Goal: Task Accomplishment & Management: Use online tool/utility

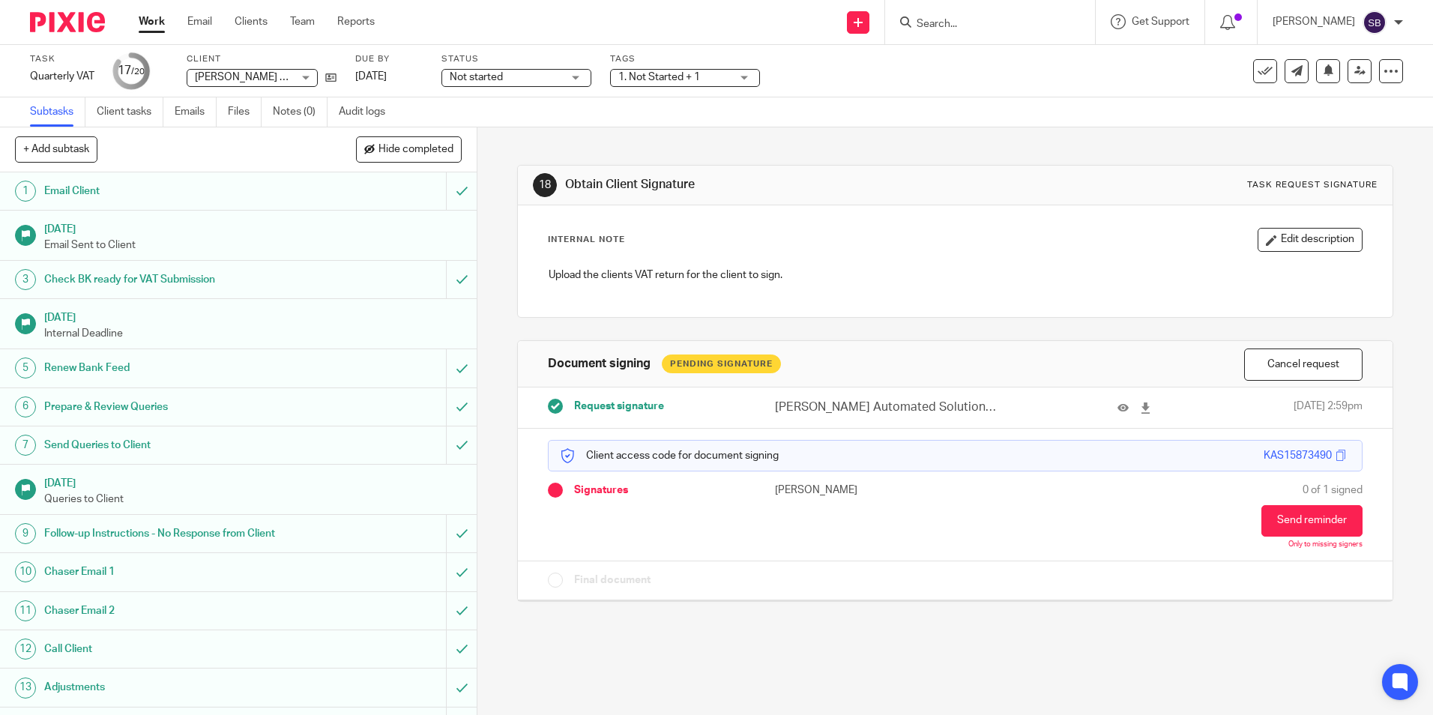
scroll to position [285, 0]
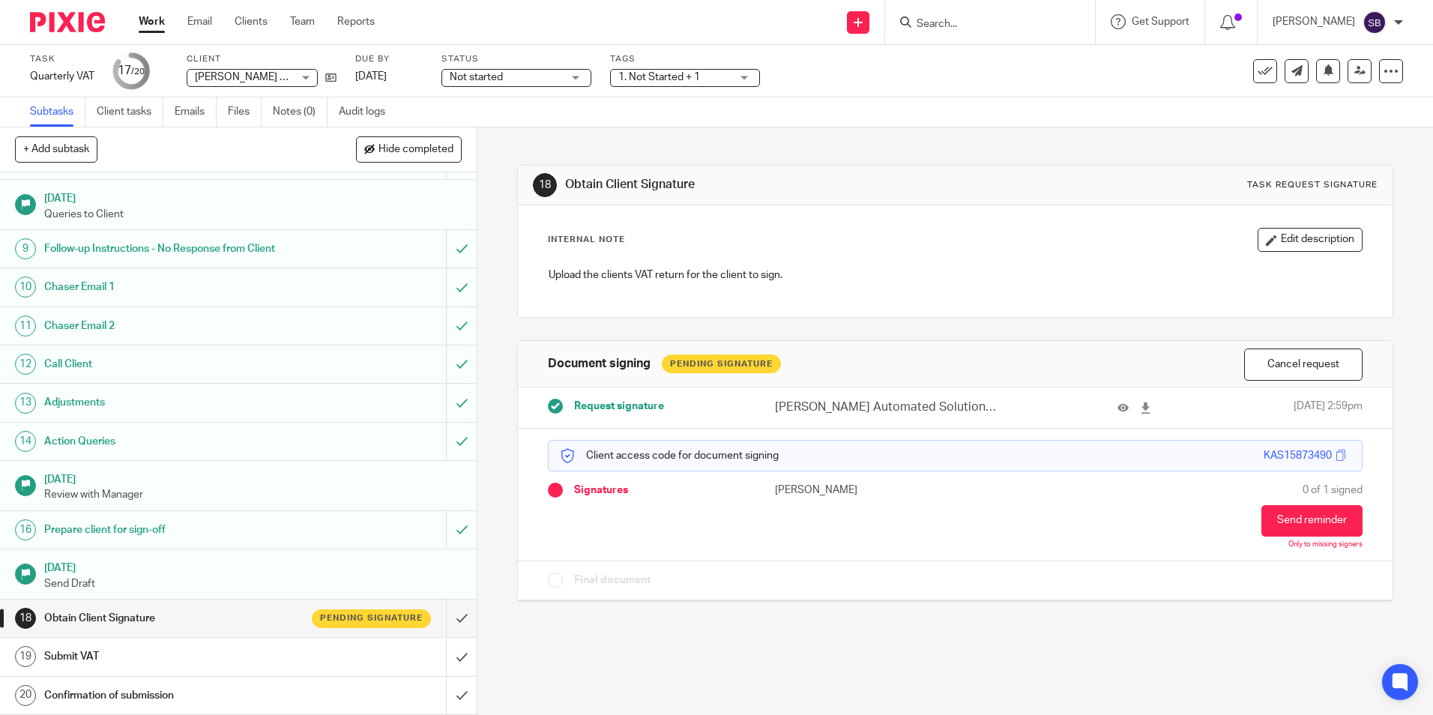
click at [148, 20] on link "Work" at bounding box center [152, 21] width 26 height 15
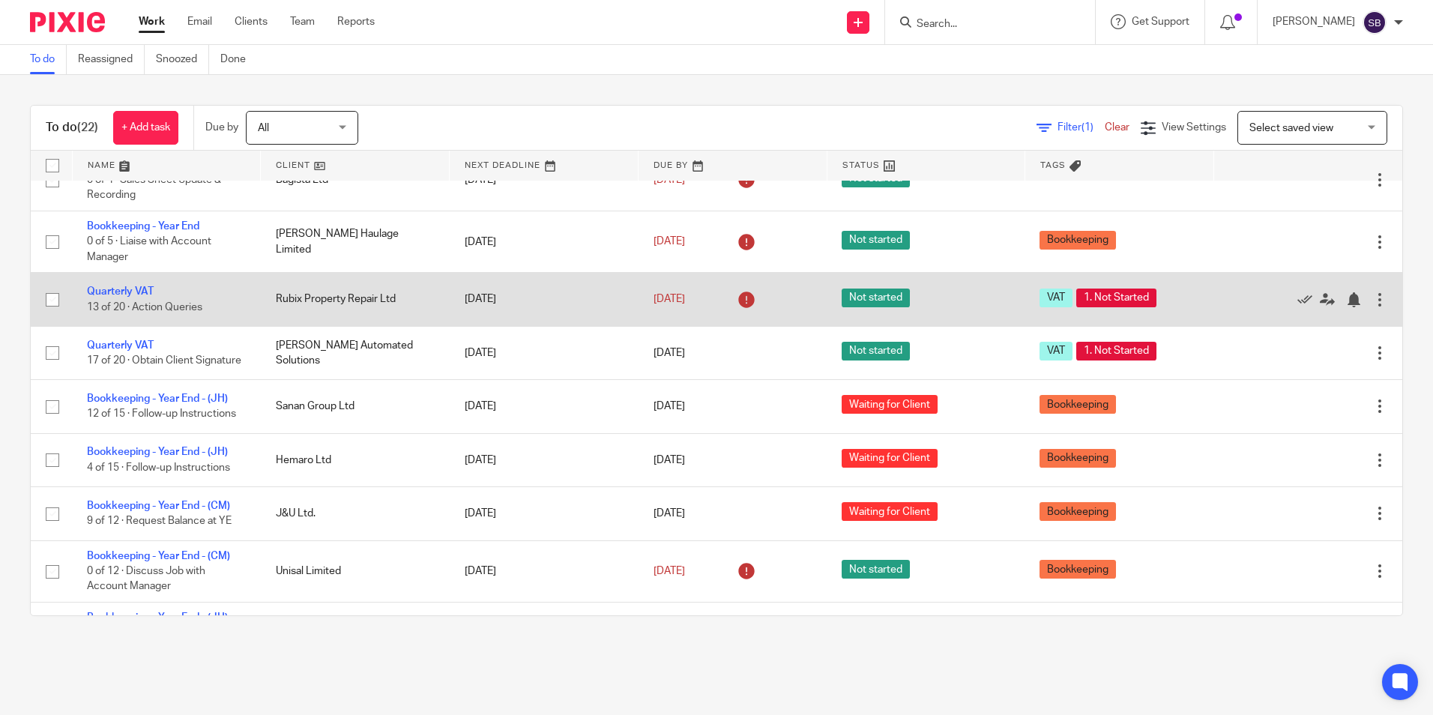
scroll to position [824, 0]
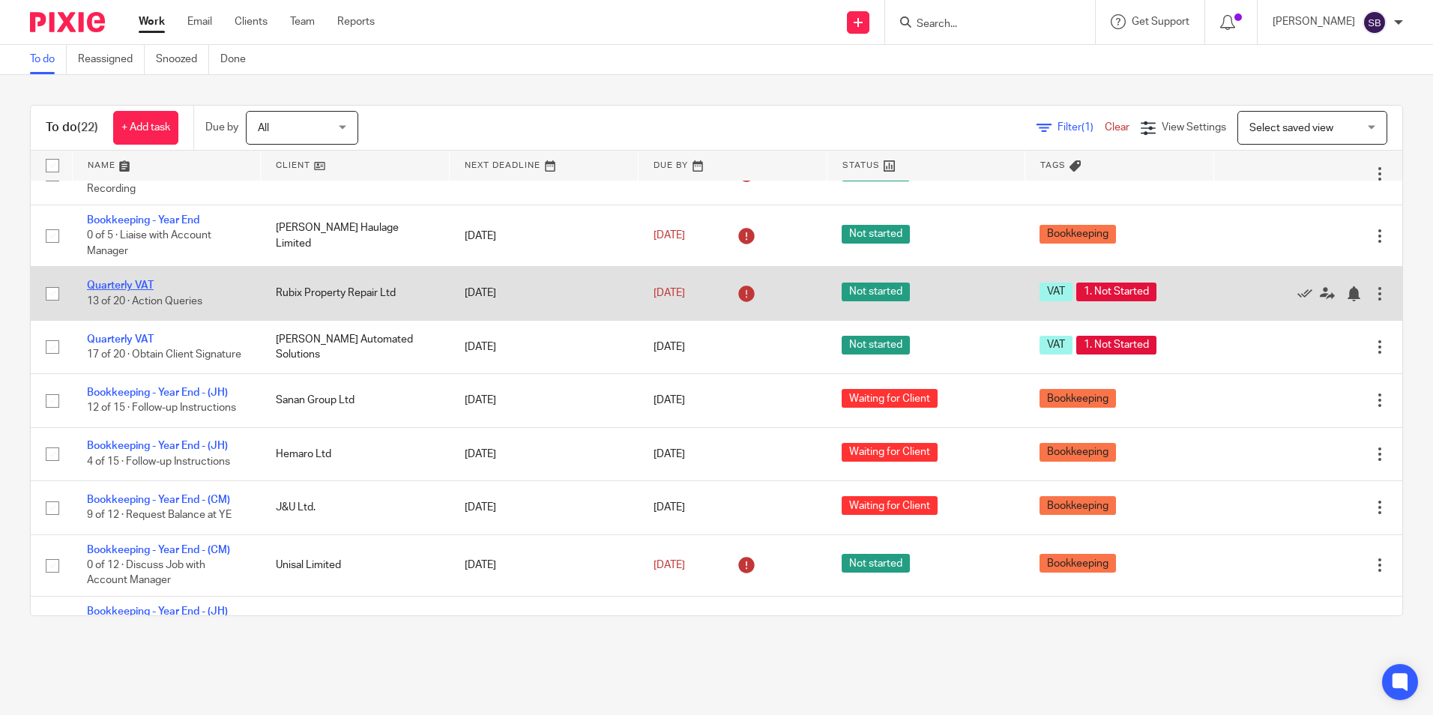
click at [133, 289] on link "Quarterly VAT" at bounding box center [120, 285] width 67 height 10
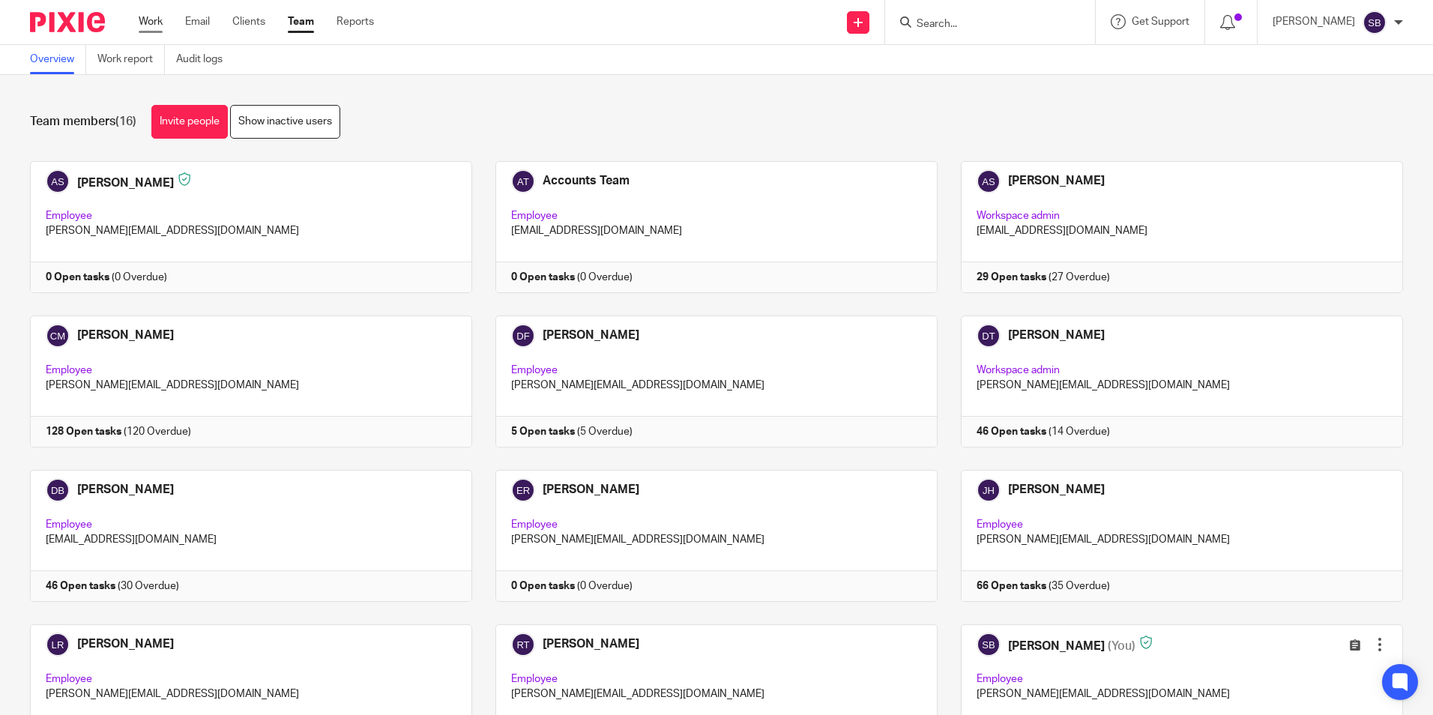
click at [149, 25] on link "Work" at bounding box center [151, 21] width 24 height 15
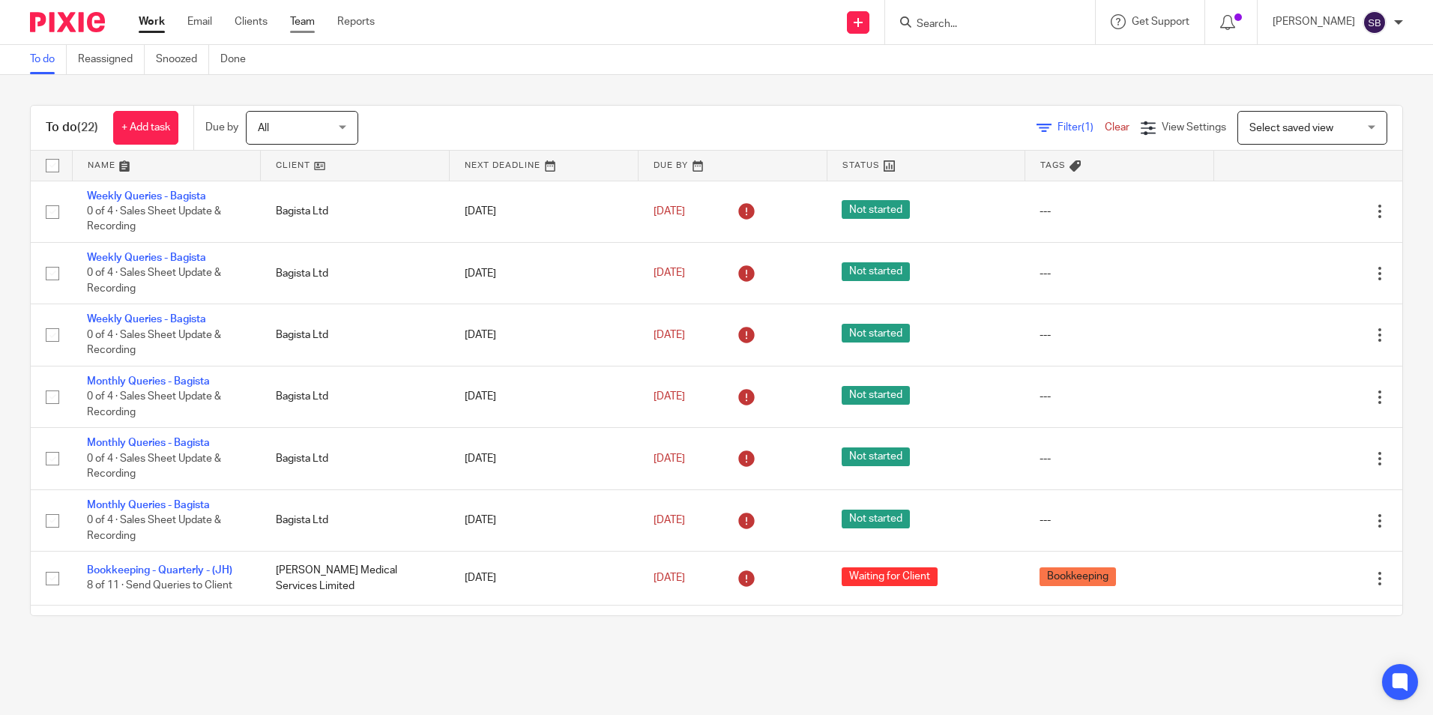
click at [299, 21] on link "Team" at bounding box center [302, 21] width 25 height 15
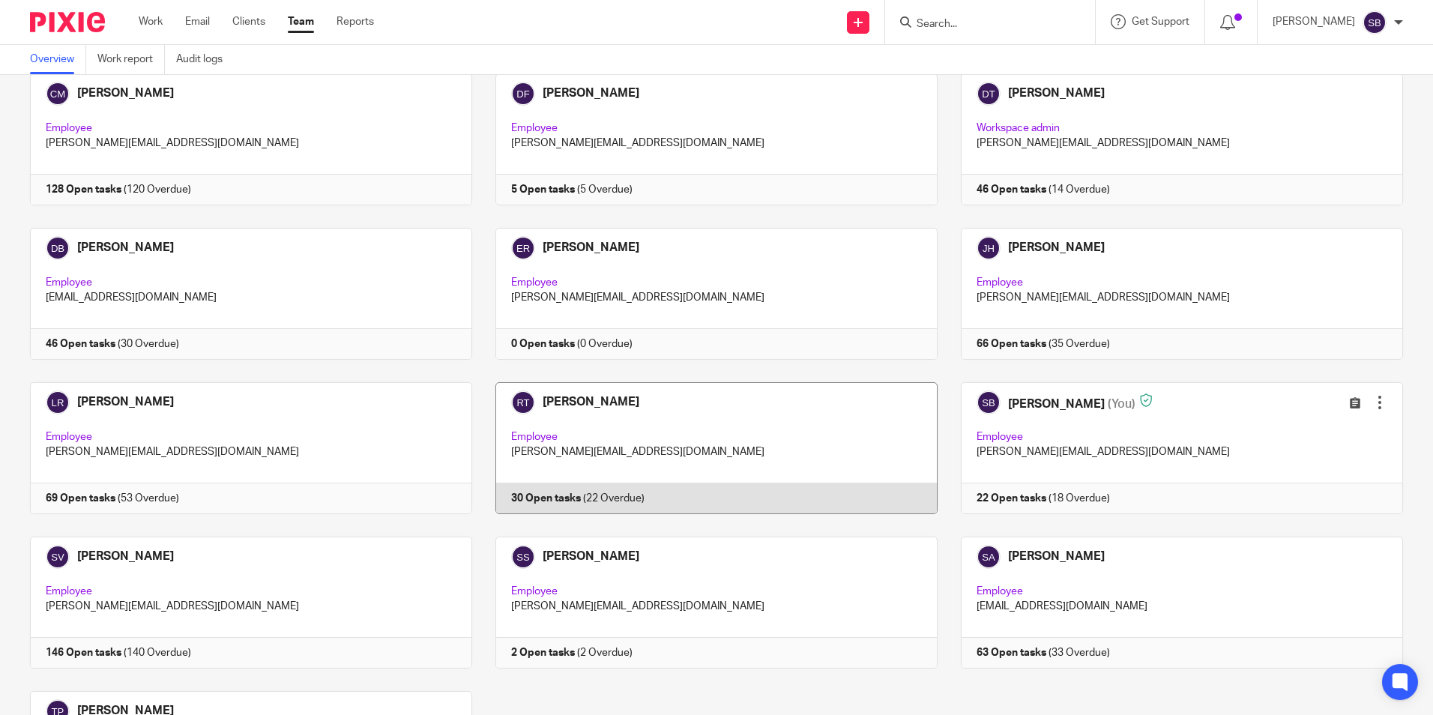
scroll to position [375, 0]
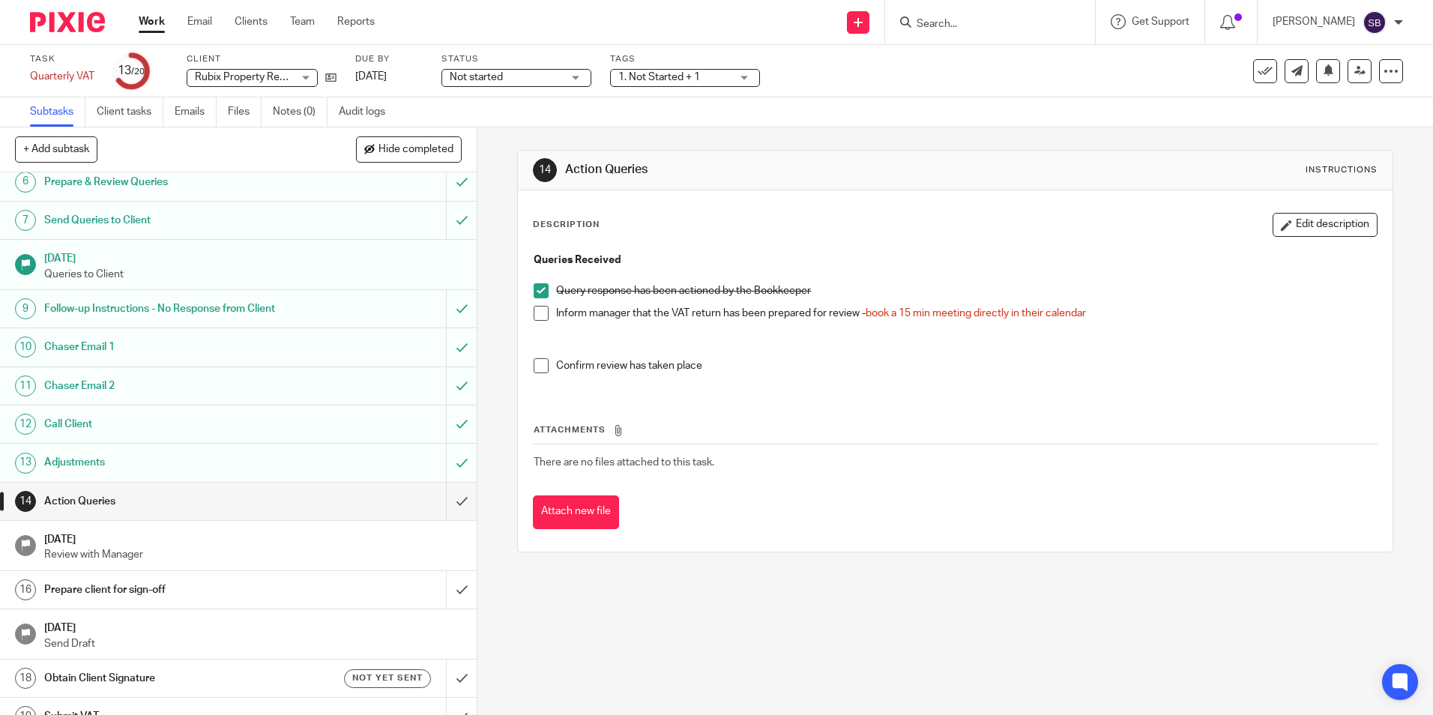
scroll to position [285, 0]
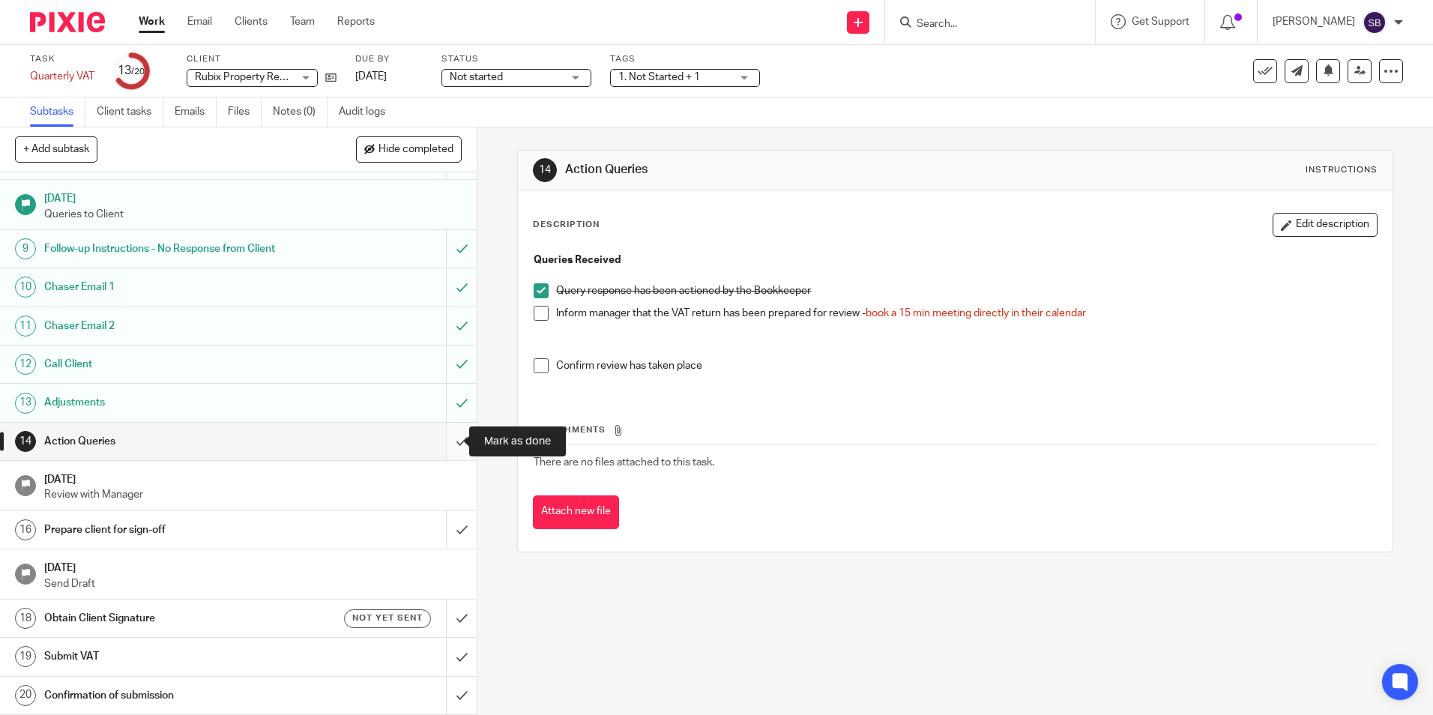
click at [447, 449] on input "submit" at bounding box center [238, 441] width 477 height 37
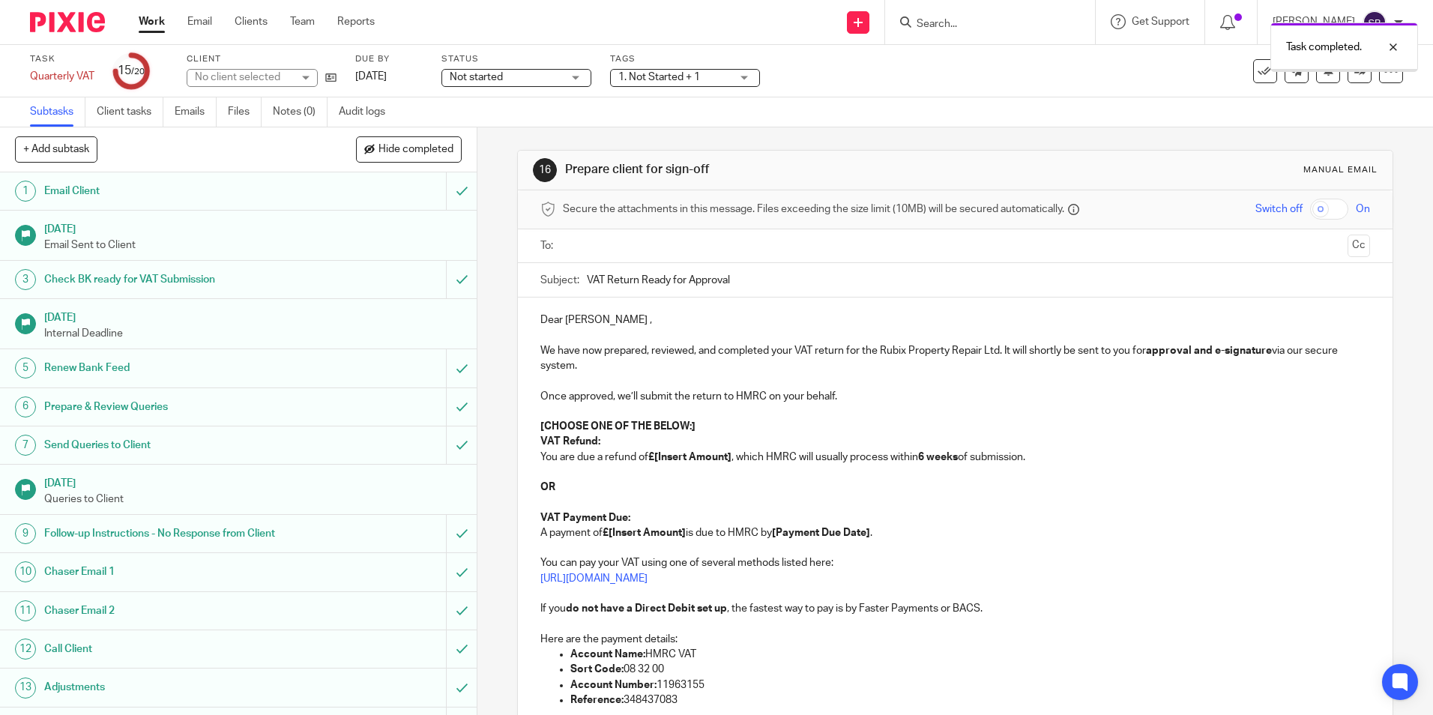
scroll to position [285, 0]
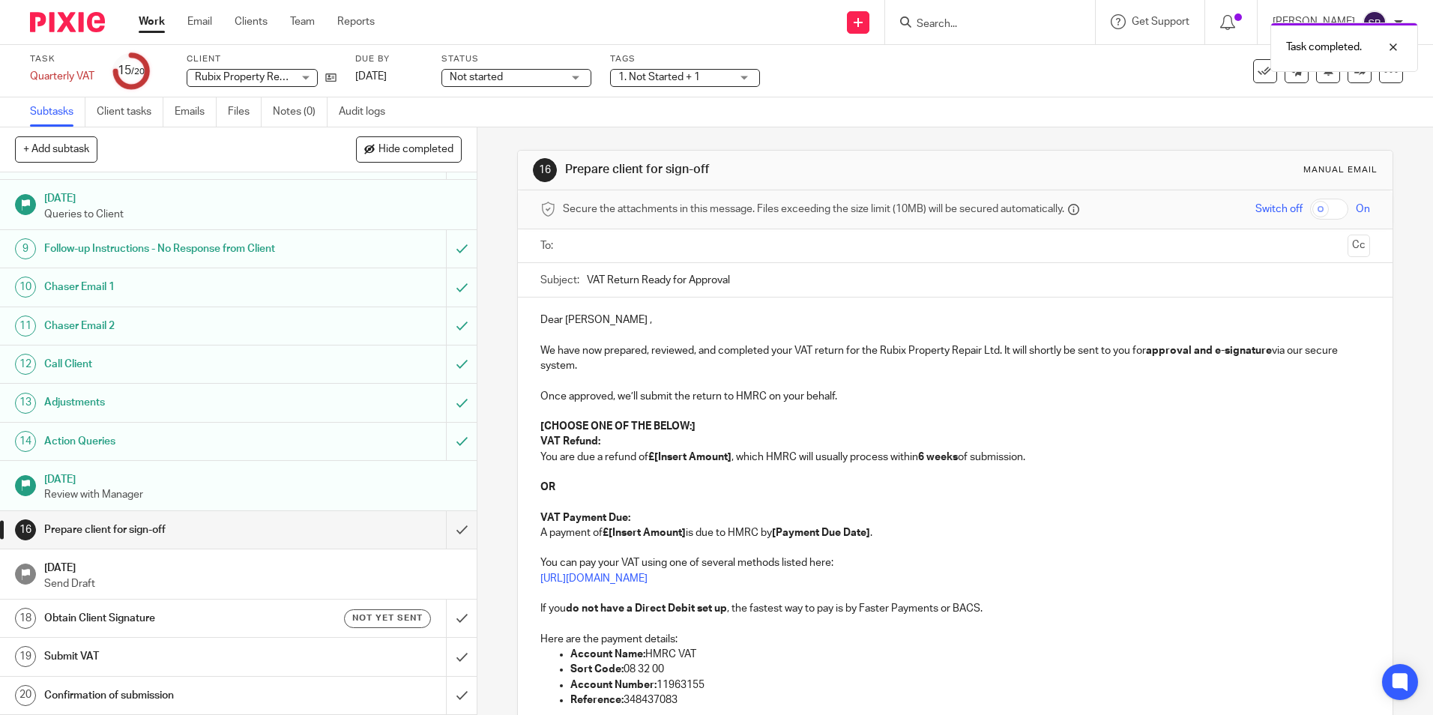
click at [154, 23] on link "Work" at bounding box center [152, 21] width 26 height 15
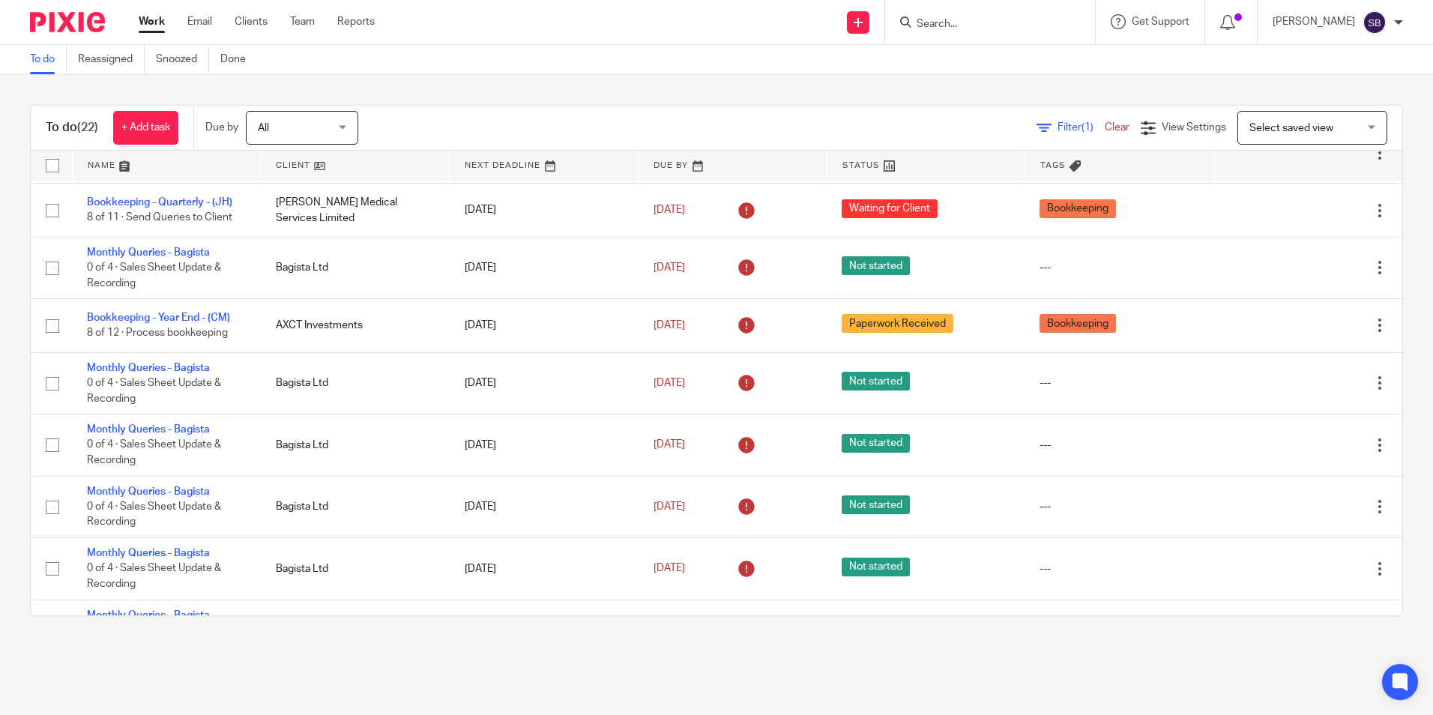
scroll to position [600, 0]
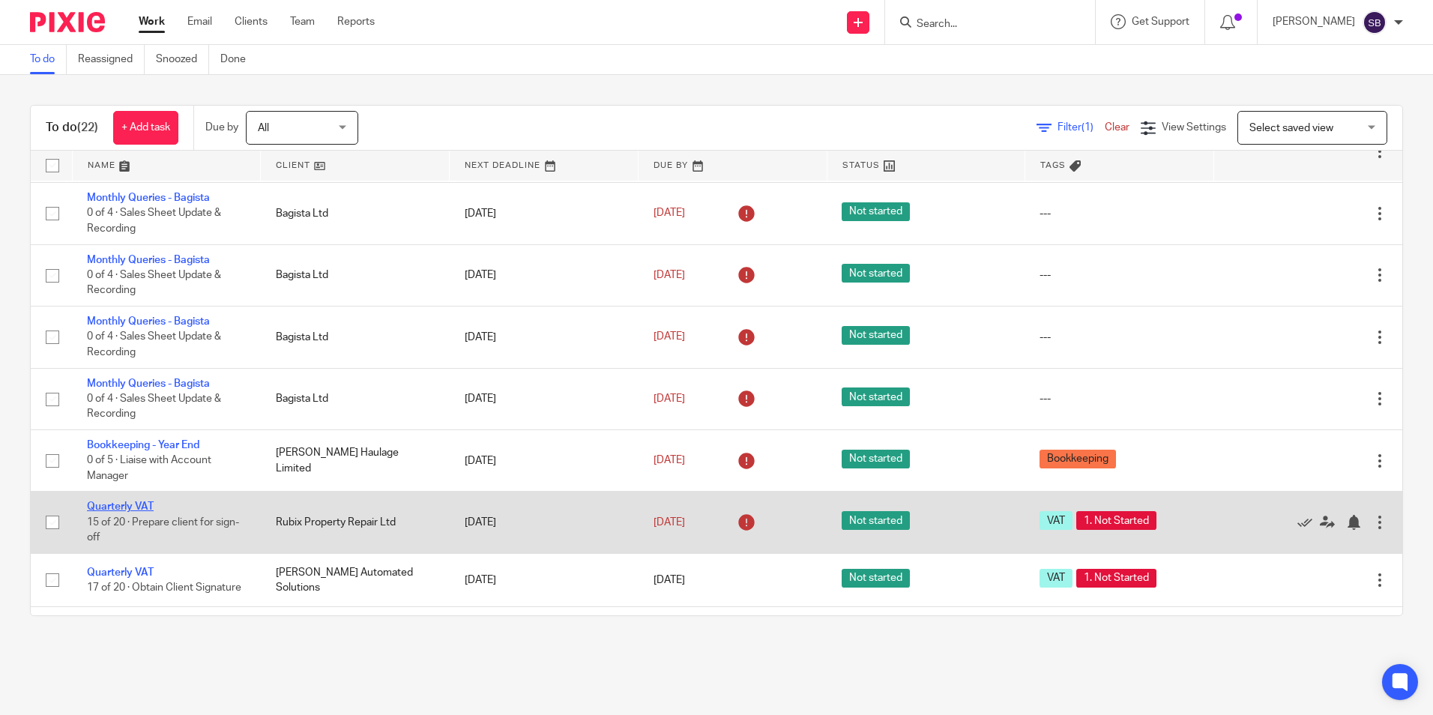
click at [112, 509] on link "Quarterly VAT" at bounding box center [120, 506] width 67 height 10
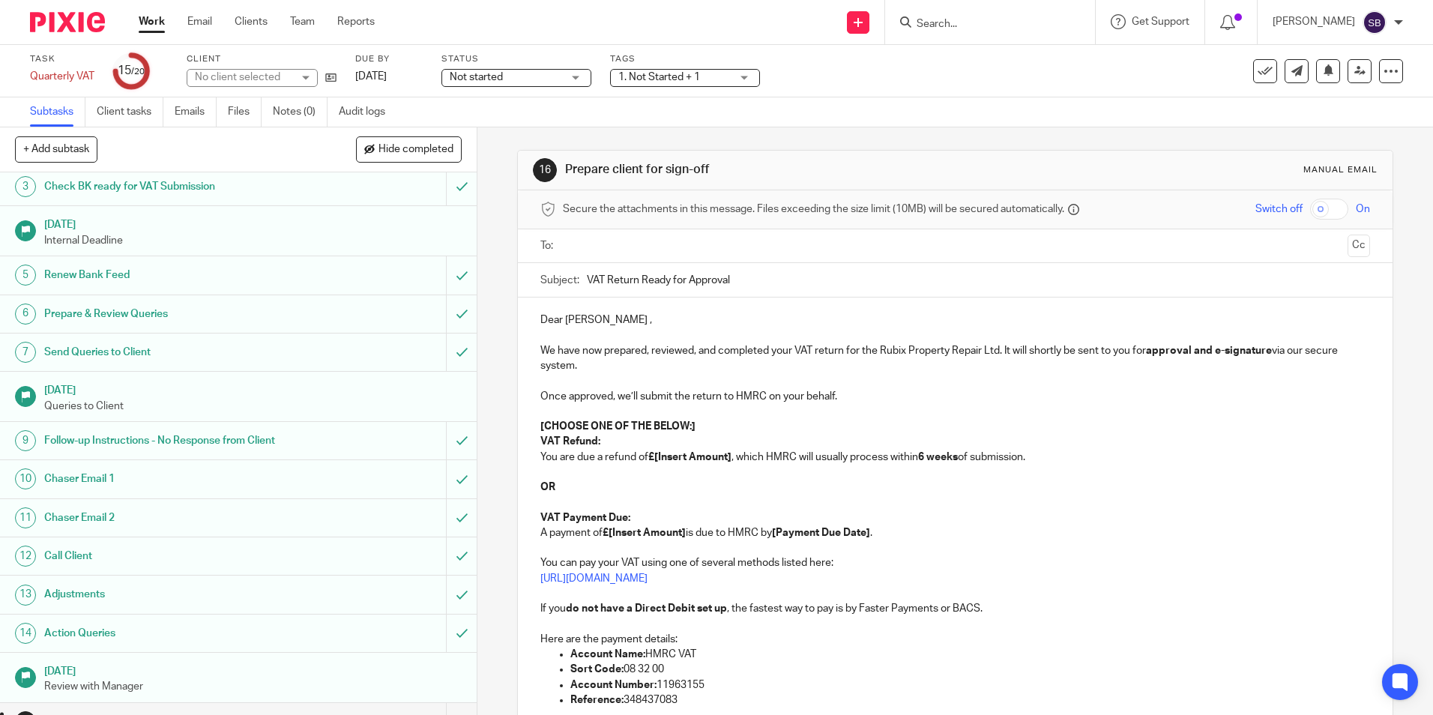
scroll to position [285, 0]
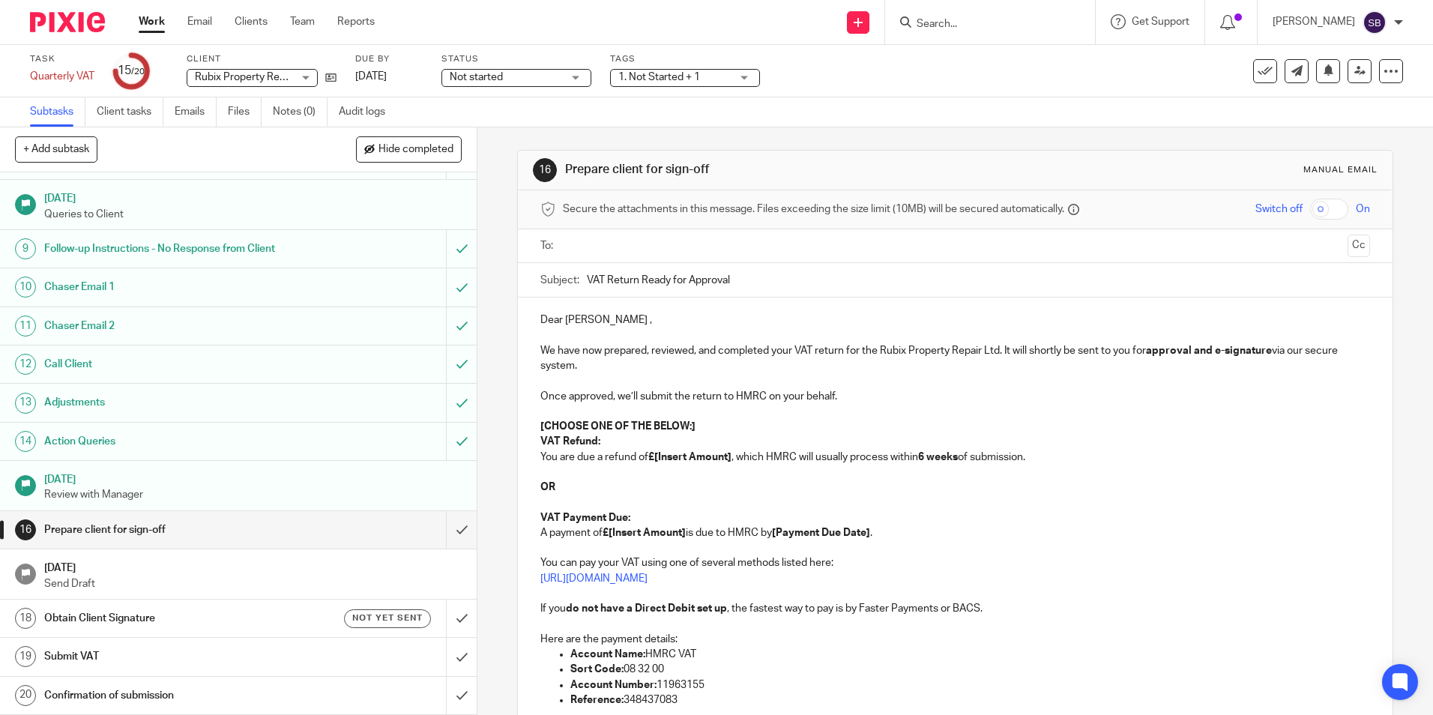
click at [701, 247] on input "text" at bounding box center [954, 246] width 773 height 17
click at [580, 284] on div "Subject: VAT Return Ready for Approval" at bounding box center [954, 284] width 829 height 34
click at [582, 277] on div "Subject: VAT Return Ready for Approval" at bounding box center [954, 284] width 829 height 34
click at [582, 282] on div "Subject: VAT Return Ready for Approval" at bounding box center [954, 284] width 829 height 34
click at [587, 288] on input "VAT Return Ready for Approval" at bounding box center [978, 284] width 782 height 34
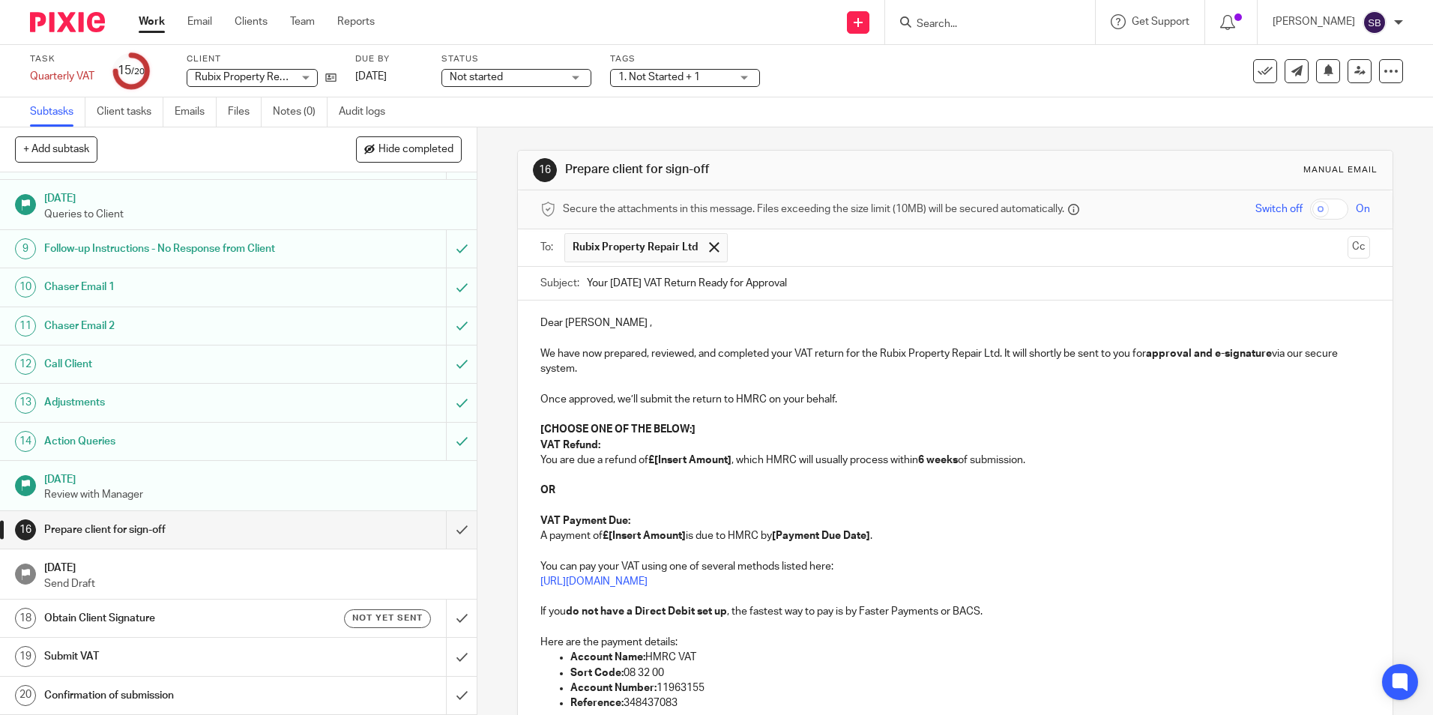
click at [695, 279] on input "Your July25 VAT Return Ready for Approval" at bounding box center [978, 284] width 782 height 34
type input "Your July25 VAT Return is Ready for Approval"
drag, startPoint x: 753, startPoint y: 360, endPoint x: 825, endPoint y: 357, distance: 72.0
click at [758, 360] on p "We have now prepared, reviewed, and completed your VAT return for the Rubix Pro…" at bounding box center [954, 361] width 829 height 31
click at [946, 387] on p at bounding box center [954, 383] width 829 height 15
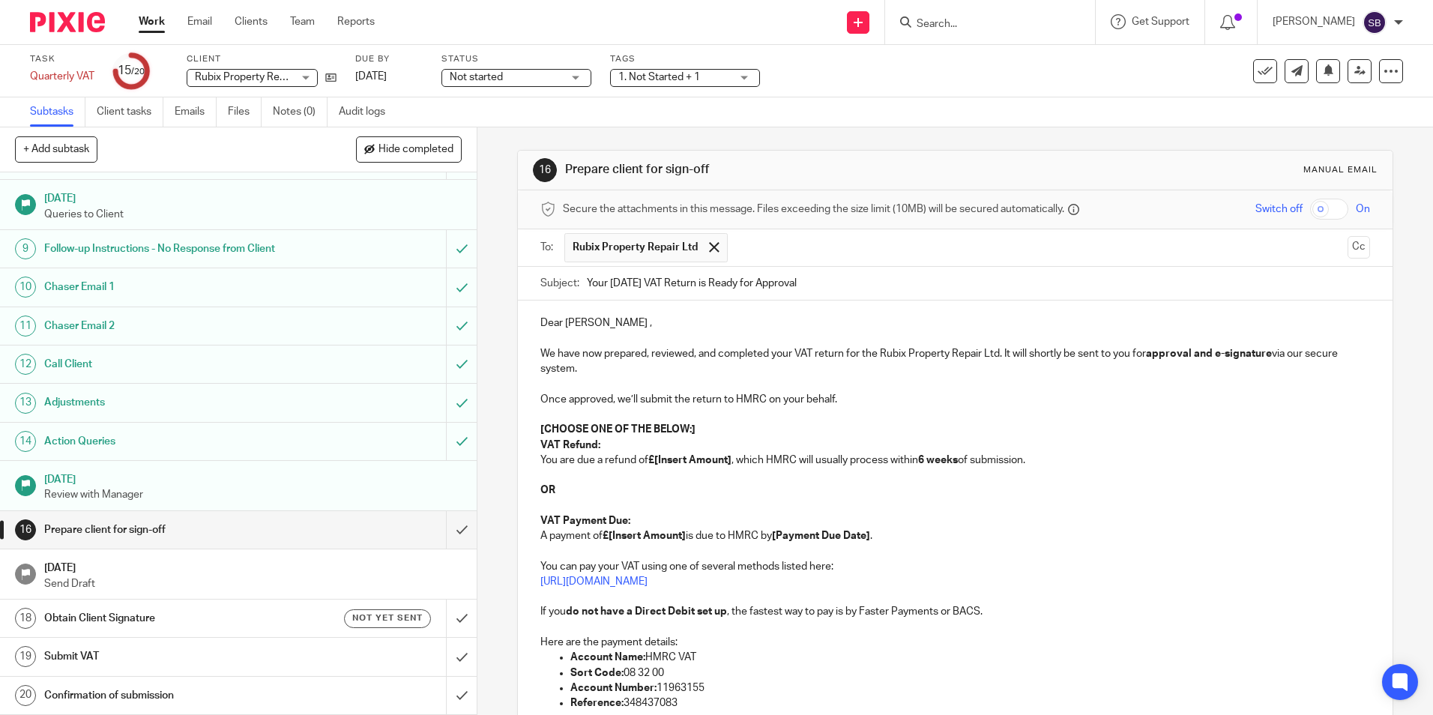
click at [641, 414] on p at bounding box center [954, 414] width 829 height 15
click at [540, 428] on strong "[CHOOSE ONE OF THE BELOW:]" at bounding box center [617, 429] width 155 height 10
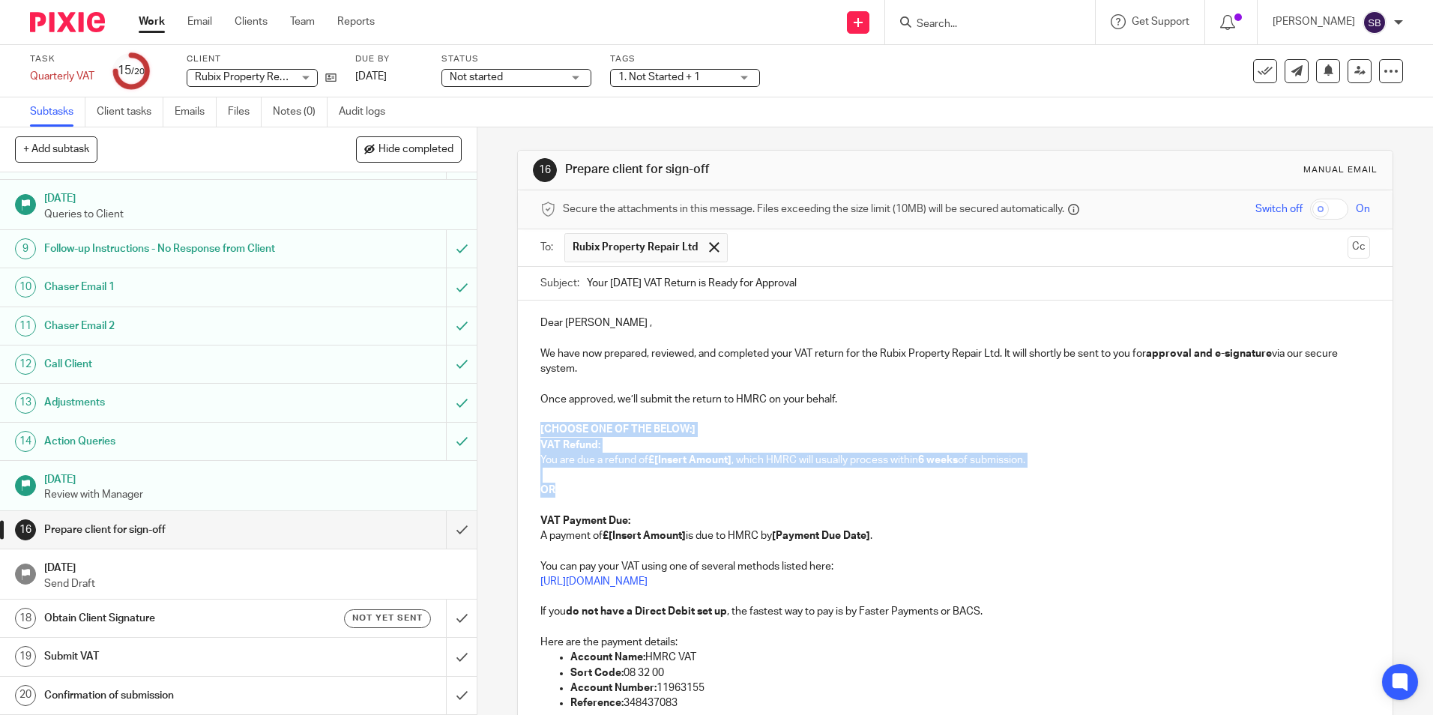
drag, startPoint x: 536, startPoint y: 428, endPoint x: 609, endPoint y: 489, distance: 95.3
click at [609, 489] on div "Dear Martyn , We have now prepared, reviewed, and completed your VAT return for…" at bounding box center [955, 549] width 874 height 497
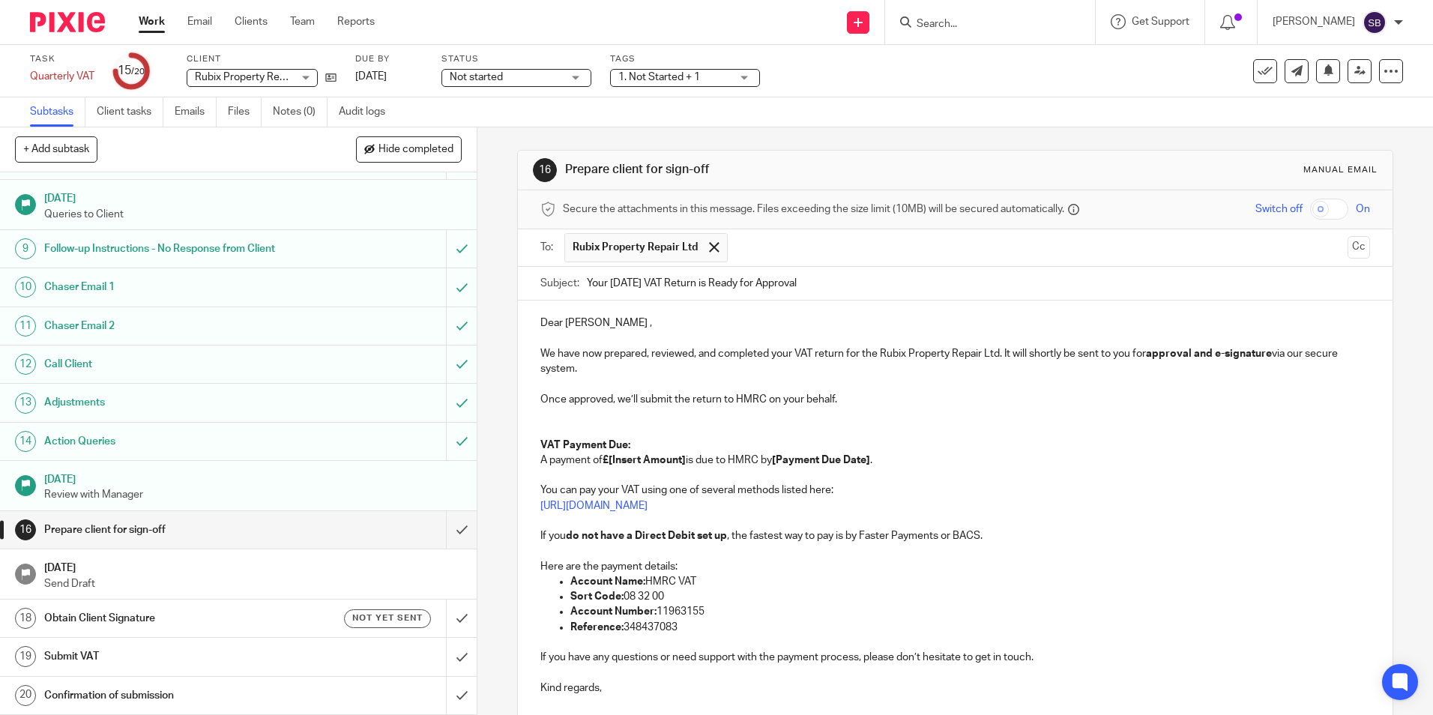
click at [634, 441] on p "VAT Payment Due: A payment of £[Insert Amount] is due to HMRC by [Payment Due D…" at bounding box center [954, 453] width 829 height 31
click at [605, 420] on p at bounding box center [954, 414] width 829 height 15
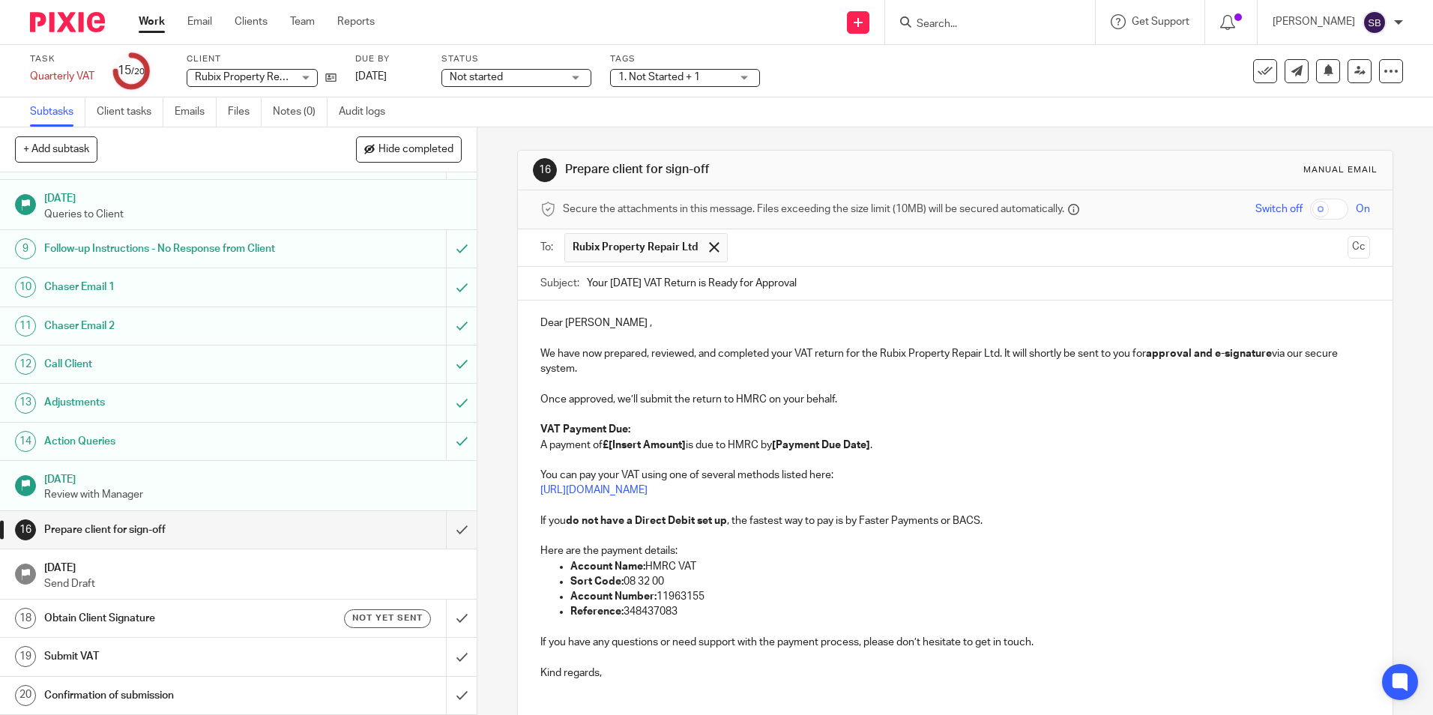
click at [630, 427] on p "VAT Payment Due: A payment of £[Insert Amount] is due to HMRC by [Payment Due D…" at bounding box center [954, 437] width 829 height 31
click at [646, 430] on strong "VAT Payment Due: £15174.13" at bounding box center [611, 429] width 142 height 10
click at [757, 475] on p "You can pay your VAT using one of several methods listed here: https://www.gov.…" at bounding box center [954, 483] width 829 height 31
drag, startPoint x: 609, startPoint y: 445, endPoint x: 683, endPoint y: 452, distance: 74.5
click at [683, 452] on p "VAT Payment Due: £15,174.13 A payment of £[Insert Amount] is due to HMRC by [Pa…" at bounding box center [954, 437] width 829 height 31
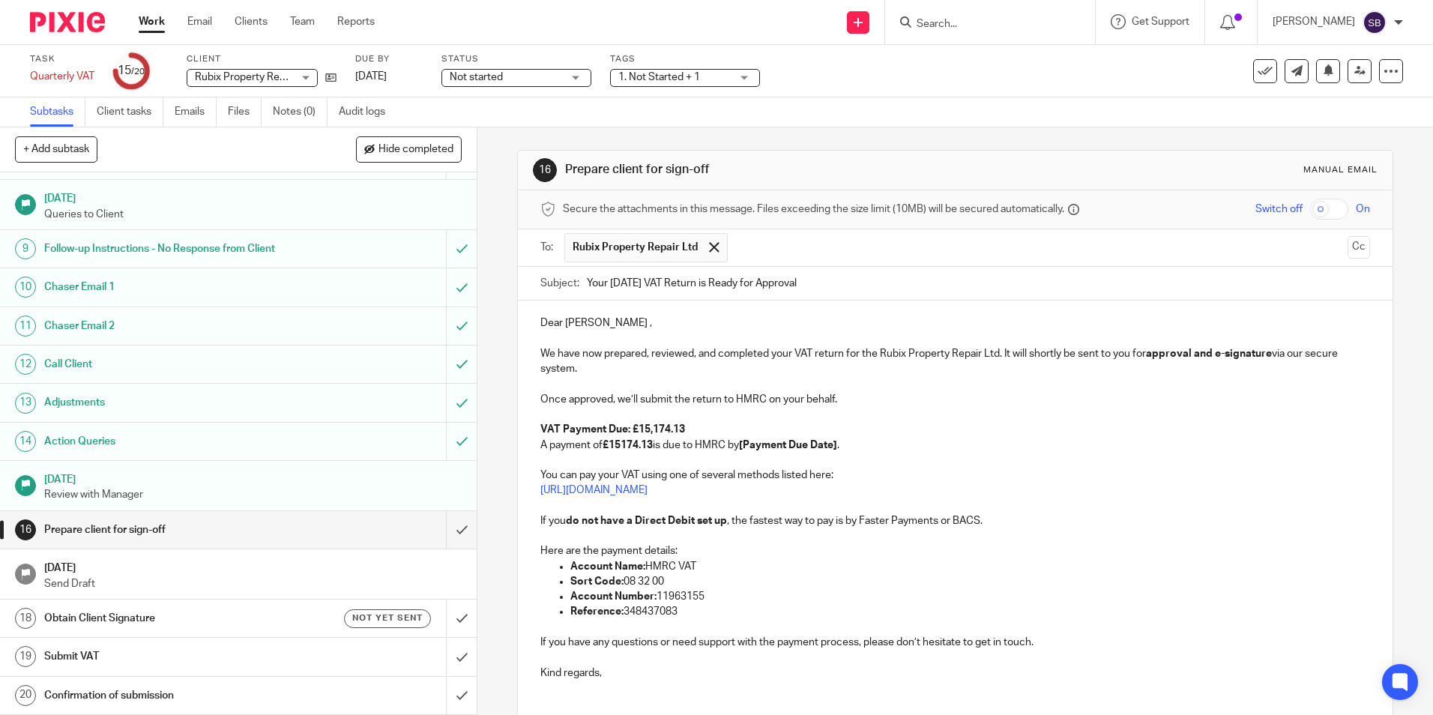
click at [621, 445] on strong "£15174.13" at bounding box center [628, 445] width 50 height 10
click at [928, 451] on p "VAT Payment Due: £15,174.13 A payment of £15,174.13 is due to HMRC by [Payment …" at bounding box center [954, 437] width 829 height 31
click at [745, 446] on p "VAT Payment Due: £15,174.13 A payment of £15,174.13 is due to HMRC by [Payment …" at bounding box center [954, 437] width 829 height 31
drag, startPoint x: 747, startPoint y: 444, endPoint x: 843, endPoint y: 444, distance: 95.9
click at [839, 444] on strong "[Payment Due Date]" at bounding box center [790, 445] width 98 height 10
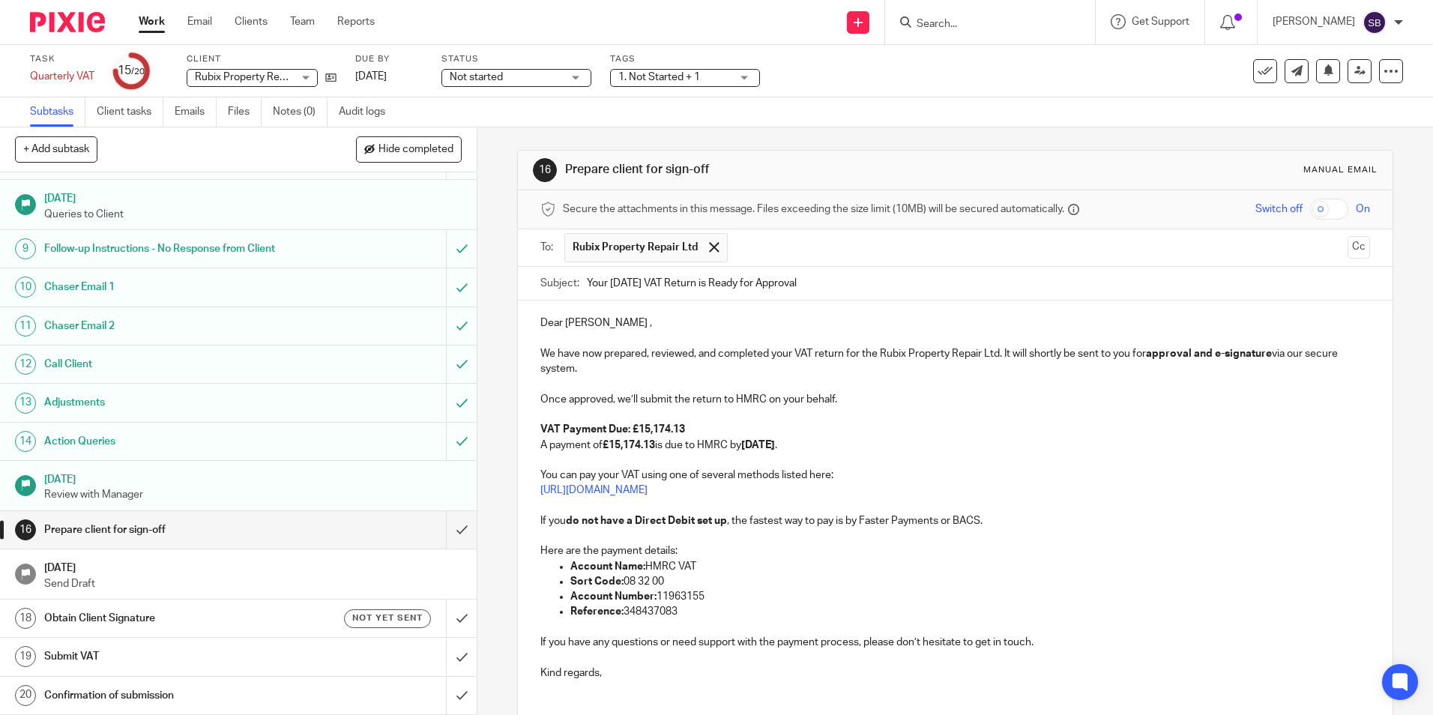
click at [831, 458] on p at bounding box center [954, 460] width 829 height 15
click at [791, 354] on p "We have now prepared, reviewed, and completed your VAT return for the Rubix Pro…" at bounding box center [954, 361] width 829 height 31
click at [958, 453] on p at bounding box center [954, 460] width 829 height 15
click at [1347, 243] on button "Cc" at bounding box center [1358, 247] width 22 height 22
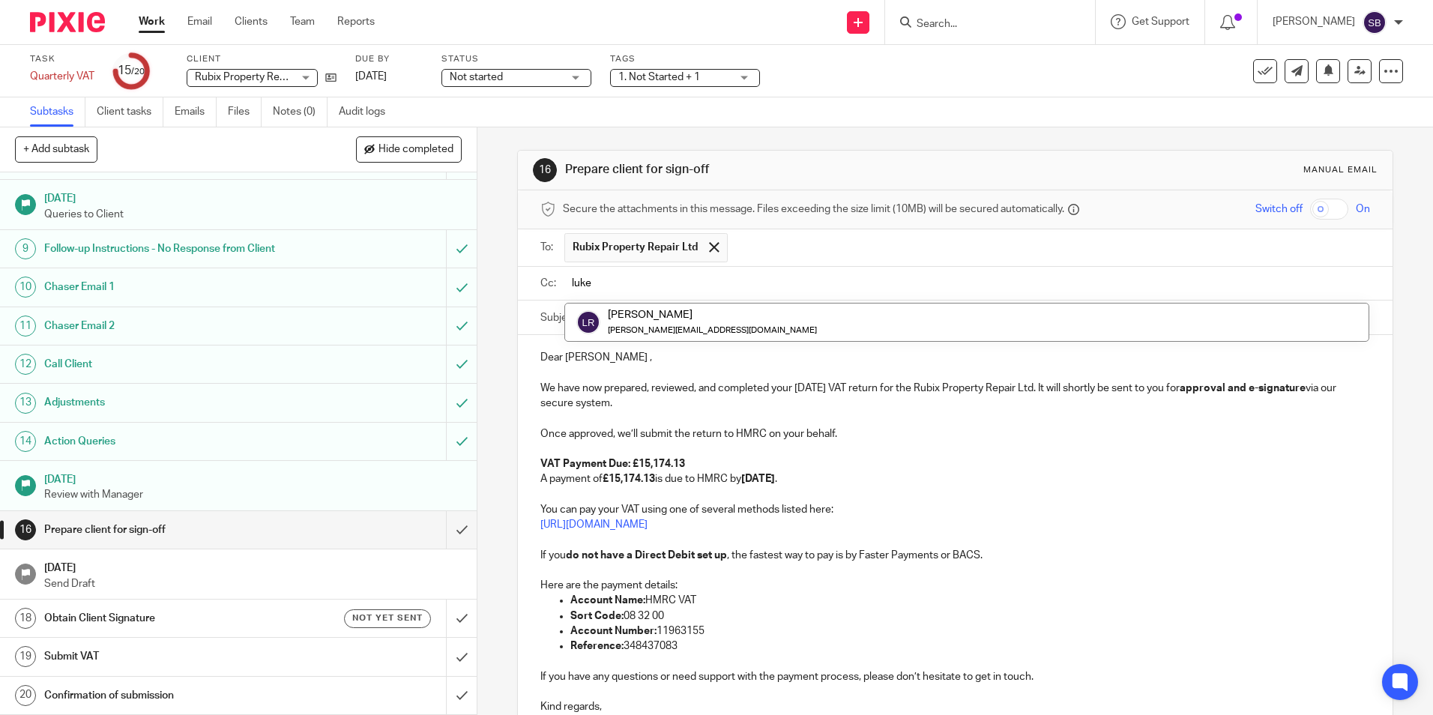
type input "luke"
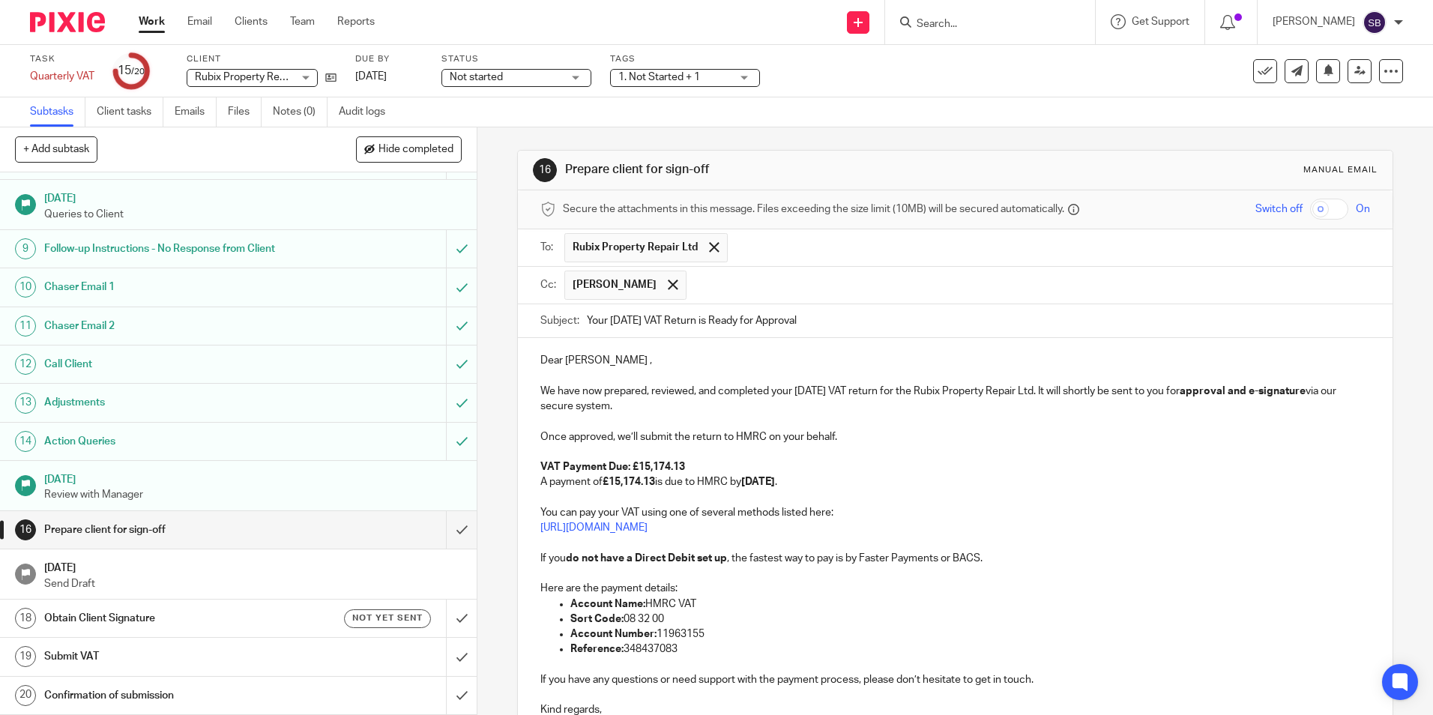
click at [778, 367] on p "Dear Martyn ," at bounding box center [954, 360] width 829 height 15
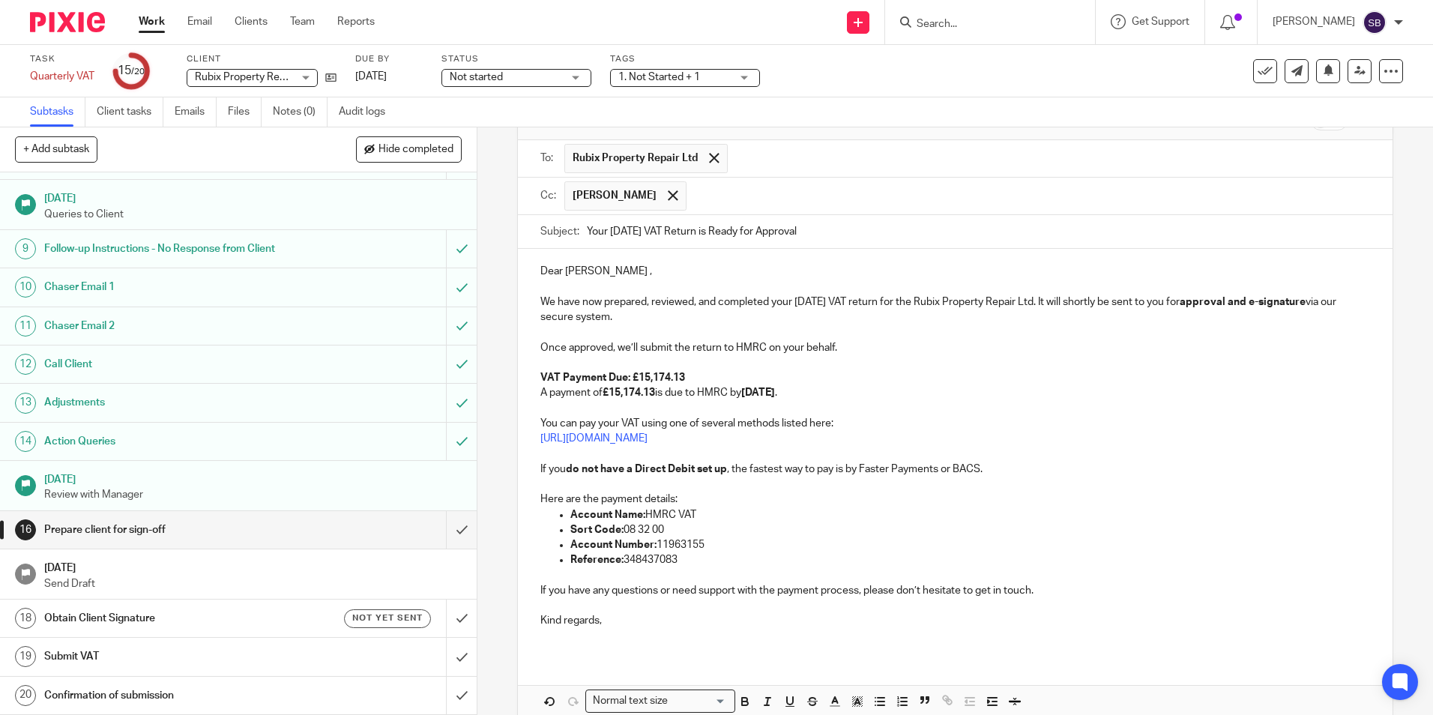
scroll to position [163, 0]
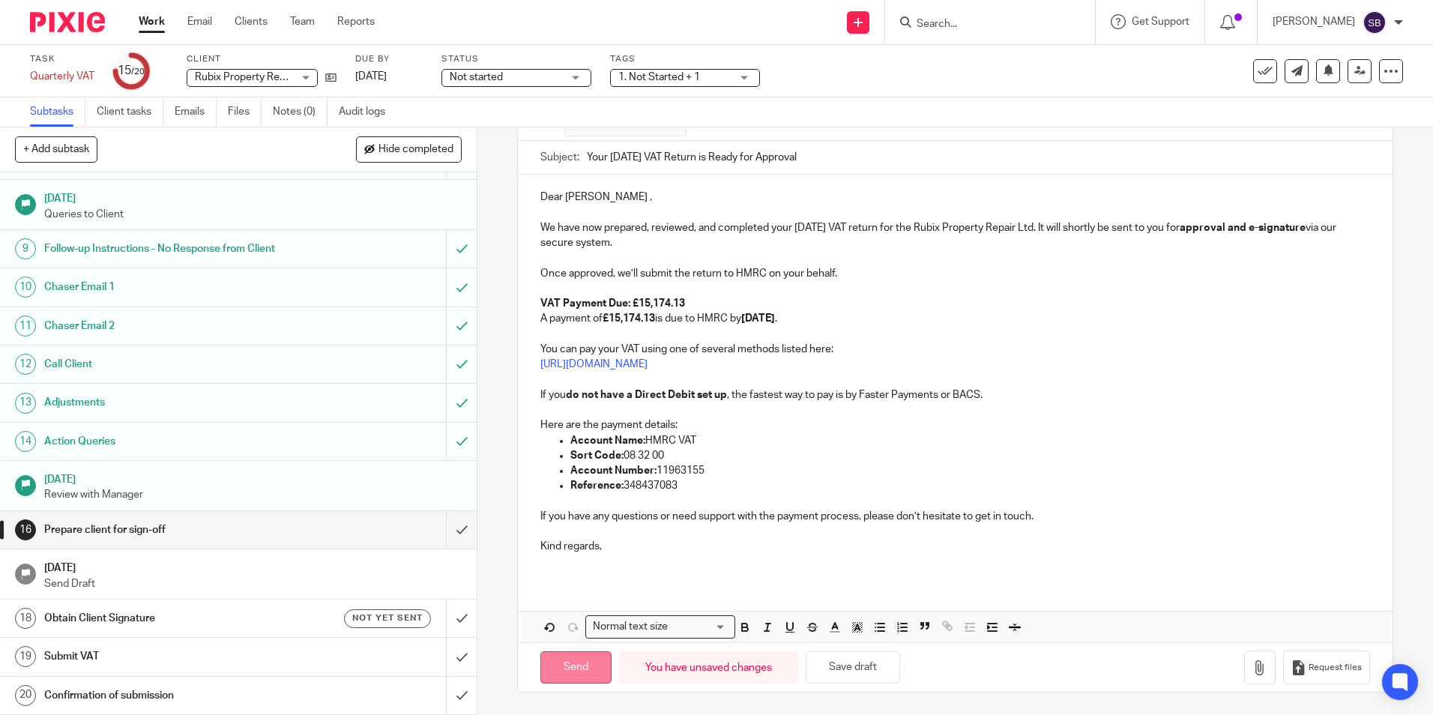
click at [567, 668] on input "Send" at bounding box center [575, 667] width 71 height 32
type input "Sent"
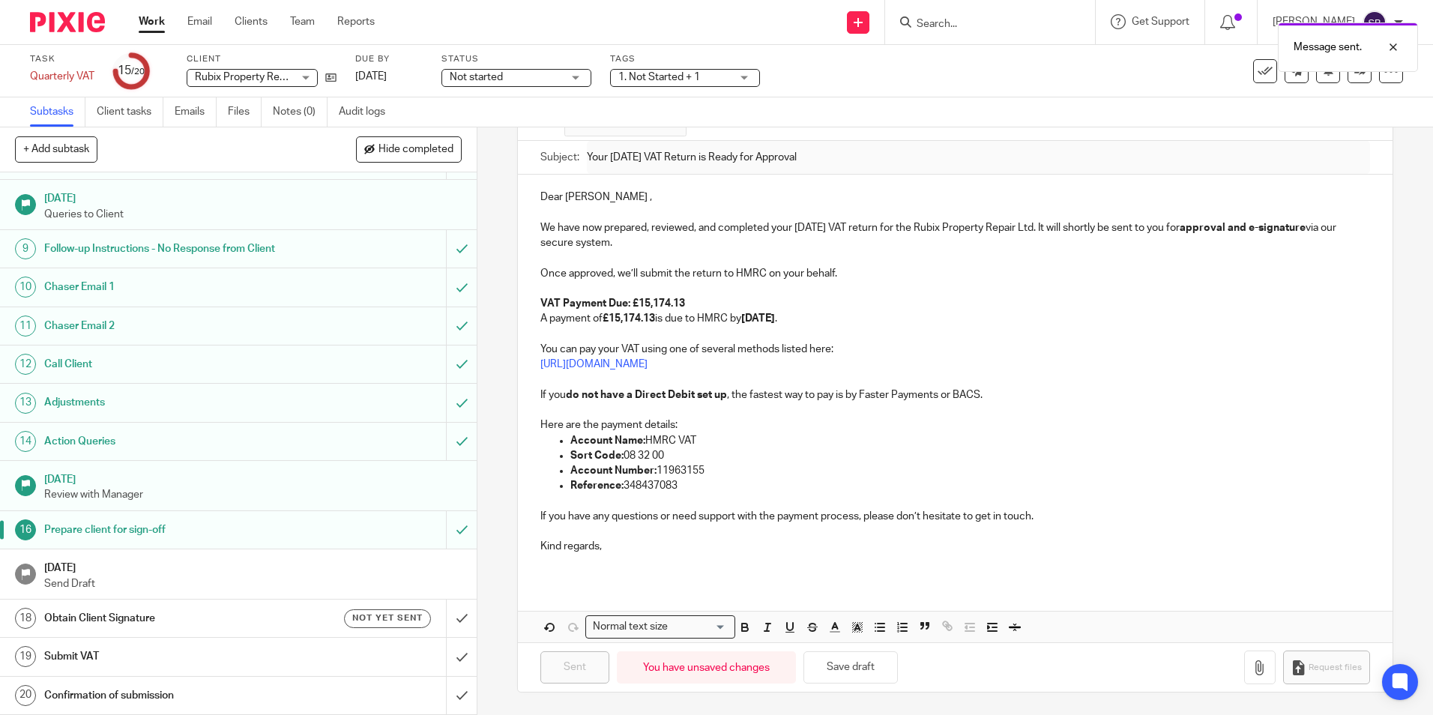
click at [232, 619] on h1 "Obtain Client Signature" at bounding box center [173, 618] width 258 height 22
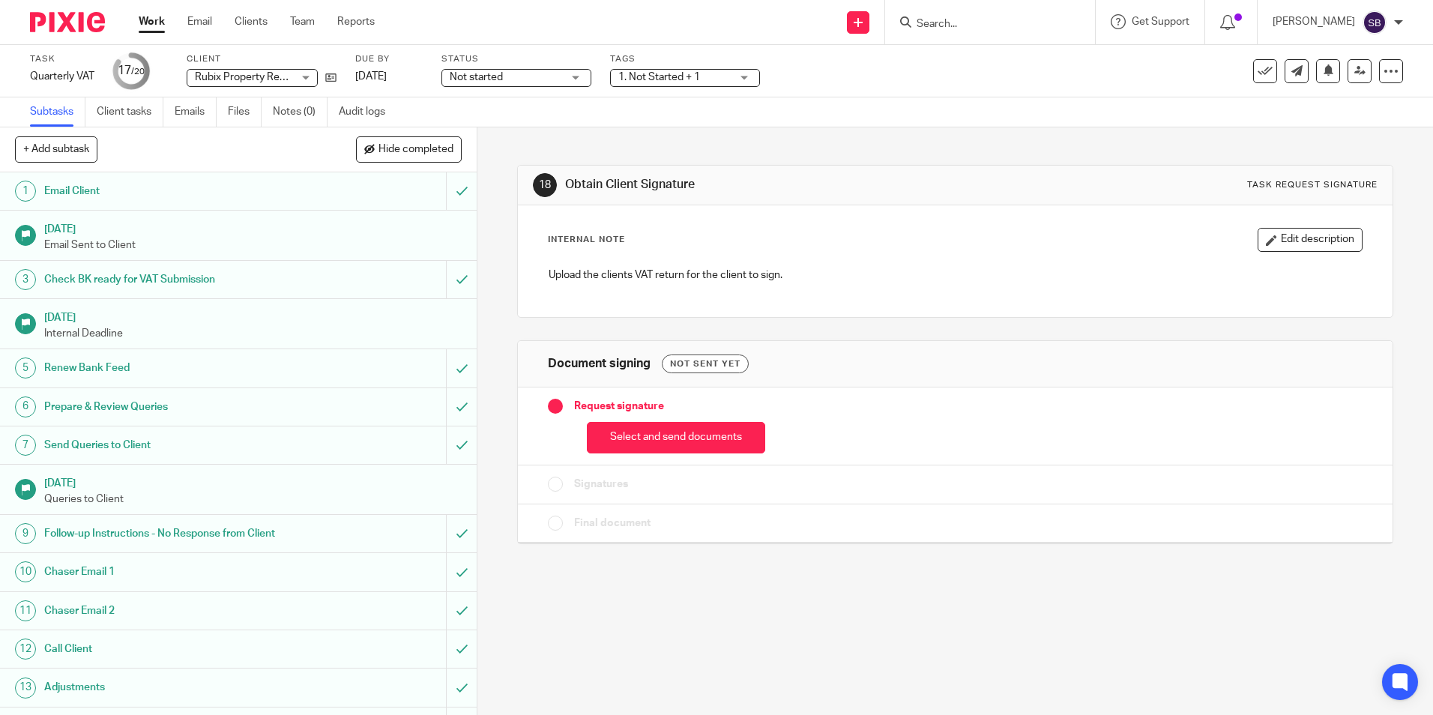
scroll to position [285, 0]
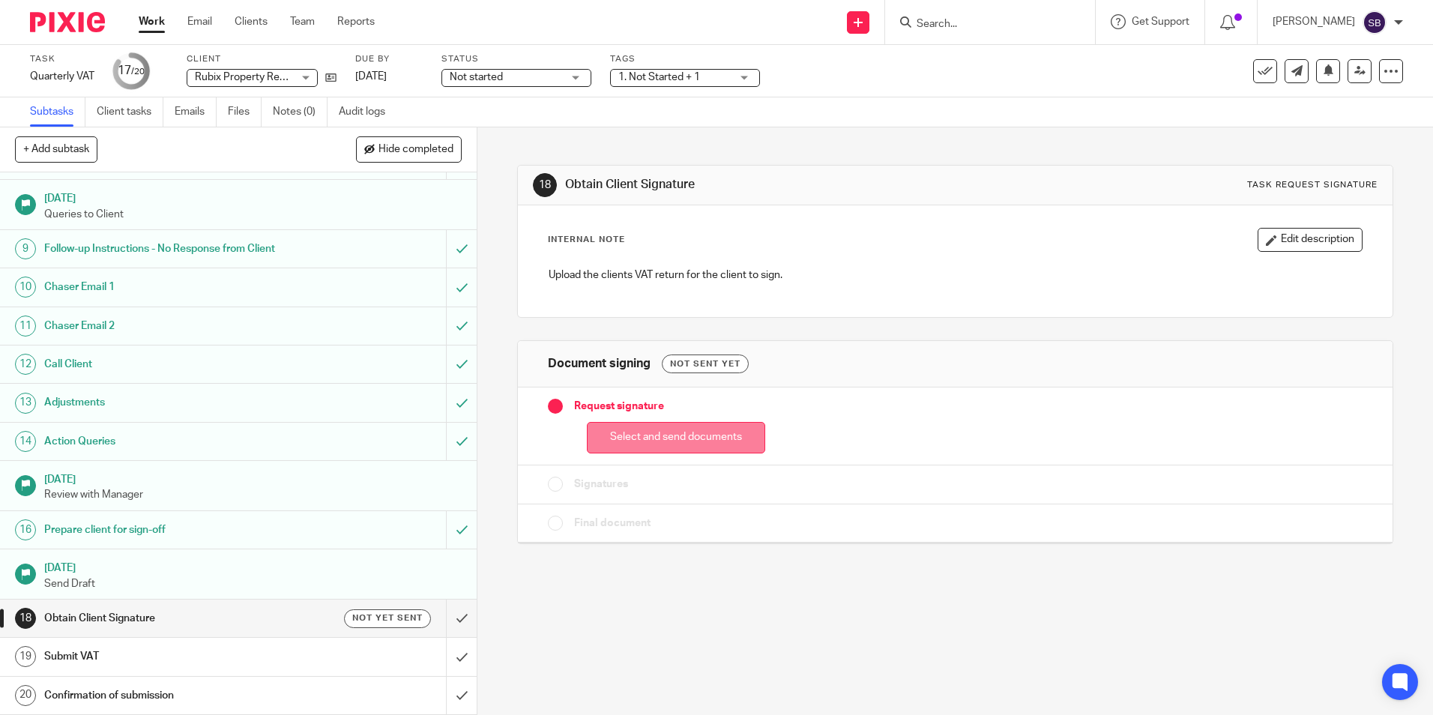
click at [696, 438] on button "Select and send documents" at bounding box center [676, 438] width 178 height 32
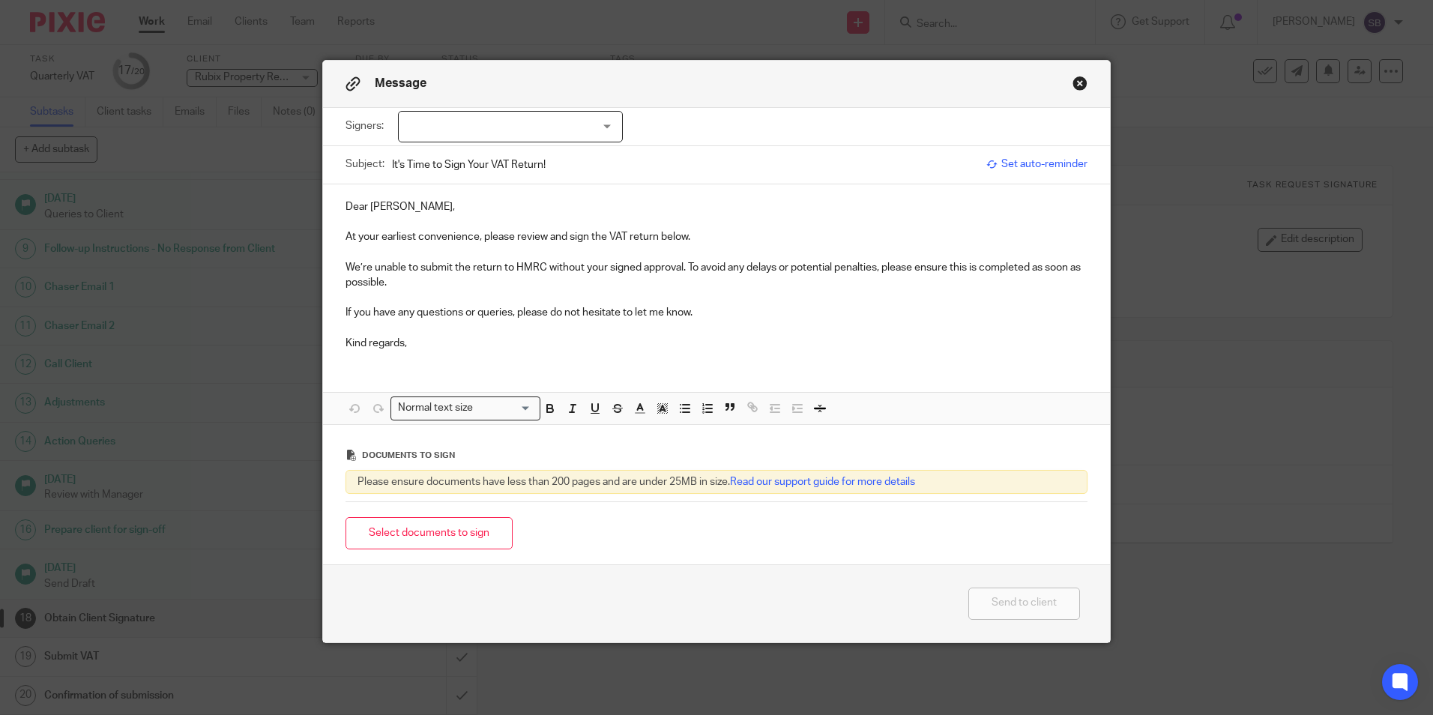
click at [458, 137] on div at bounding box center [510, 126] width 225 height 31
click at [485, 154] on span "[PERSON_NAME]" at bounding box center [460, 157] width 82 height 10
checkbox input "true"
click at [452, 190] on div "Dear Martyn, At your earliest convenience, please review and sign the VAT retur…" at bounding box center [716, 273] width 787 height 178
click at [486, 169] on input "It's Time to Sign Your VAT Return!" at bounding box center [685, 165] width 587 height 34
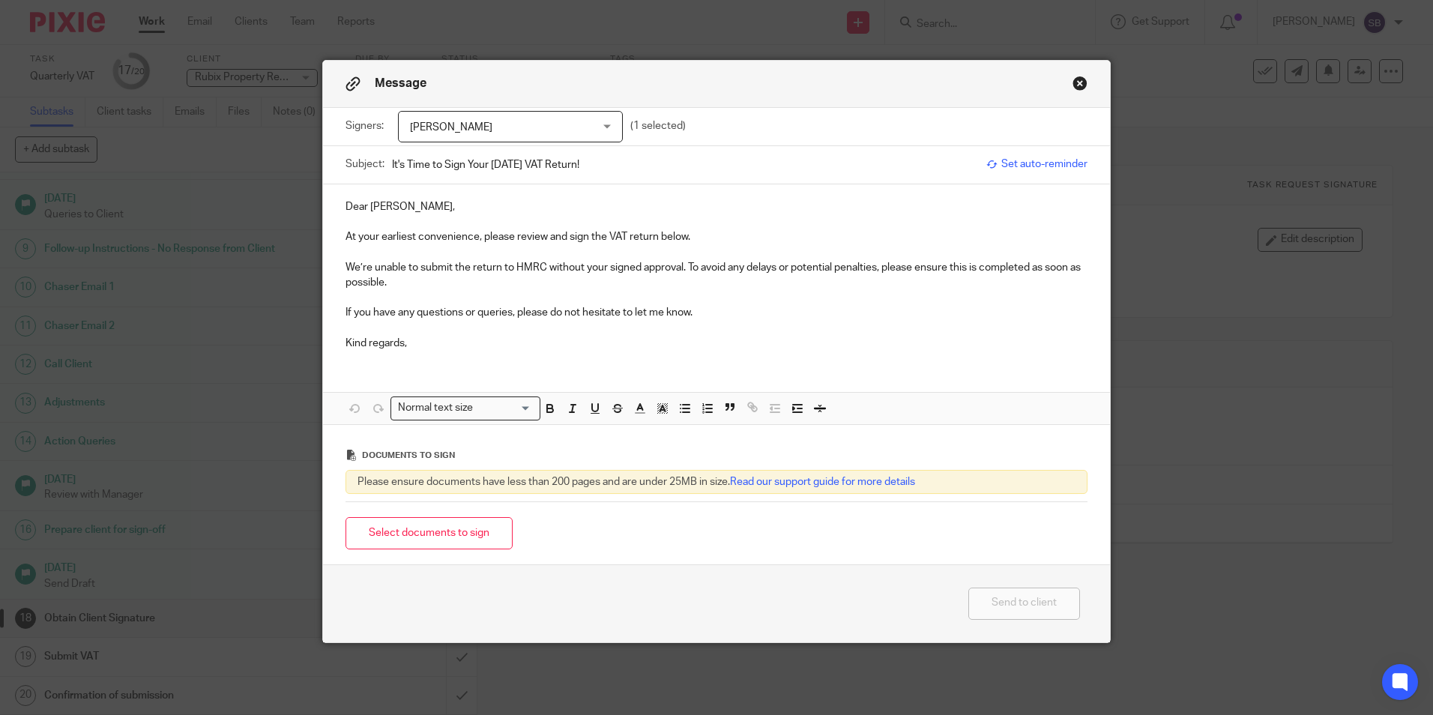
type input "It's Time to Sign Your July25 VAT Return!"
click at [459, 205] on p "Dear Martyn," at bounding box center [716, 206] width 742 height 15
click at [708, 238] on p "At your earliest convenience, please review and sign the VAT return below." at bounding box center [716, 236] width 742 height 15
drag, startPoint x: 920, startPoint y: 235, endPoint x: 936, endPoint y: 236, distance: 15.8
click at [936, 236] on p "At your earliest convenience, please review and sign the VAT return below. Plea…" at bounding box center [716, 236] width 742 height 15
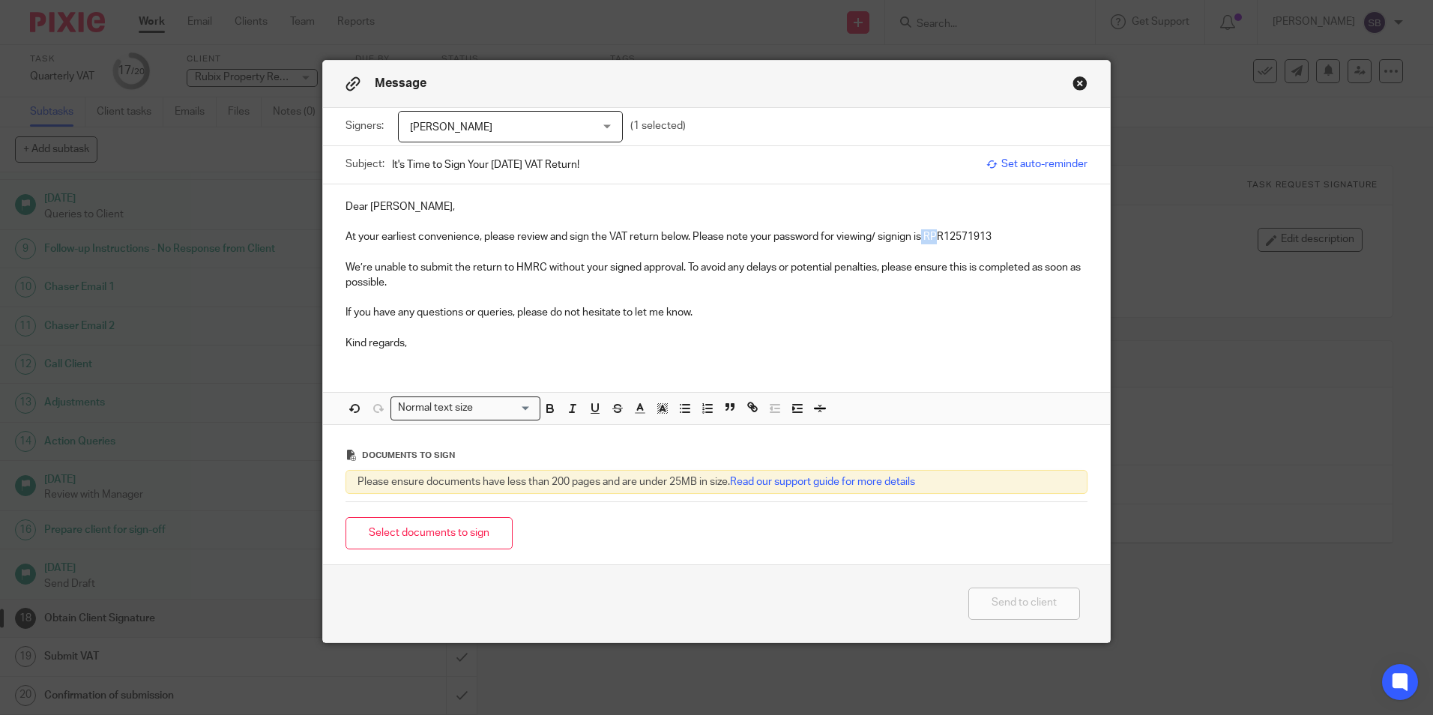
click at [931, 237] on p "At your earliest convenience, please review and sign the VAT return below. Plea…" at bounding box center [716, 236] width 742 height 15
click at [923, 235] on p "At your earliest convenience, please review and sign the VAT return below. Plea…" at bounding box center [716, 236] width 742 height 15
click at [927, 235] on p "At your earliest convenience, please review and sign the VAT return below. Plea…" at bounding box center [716, 236] width 742 height 15
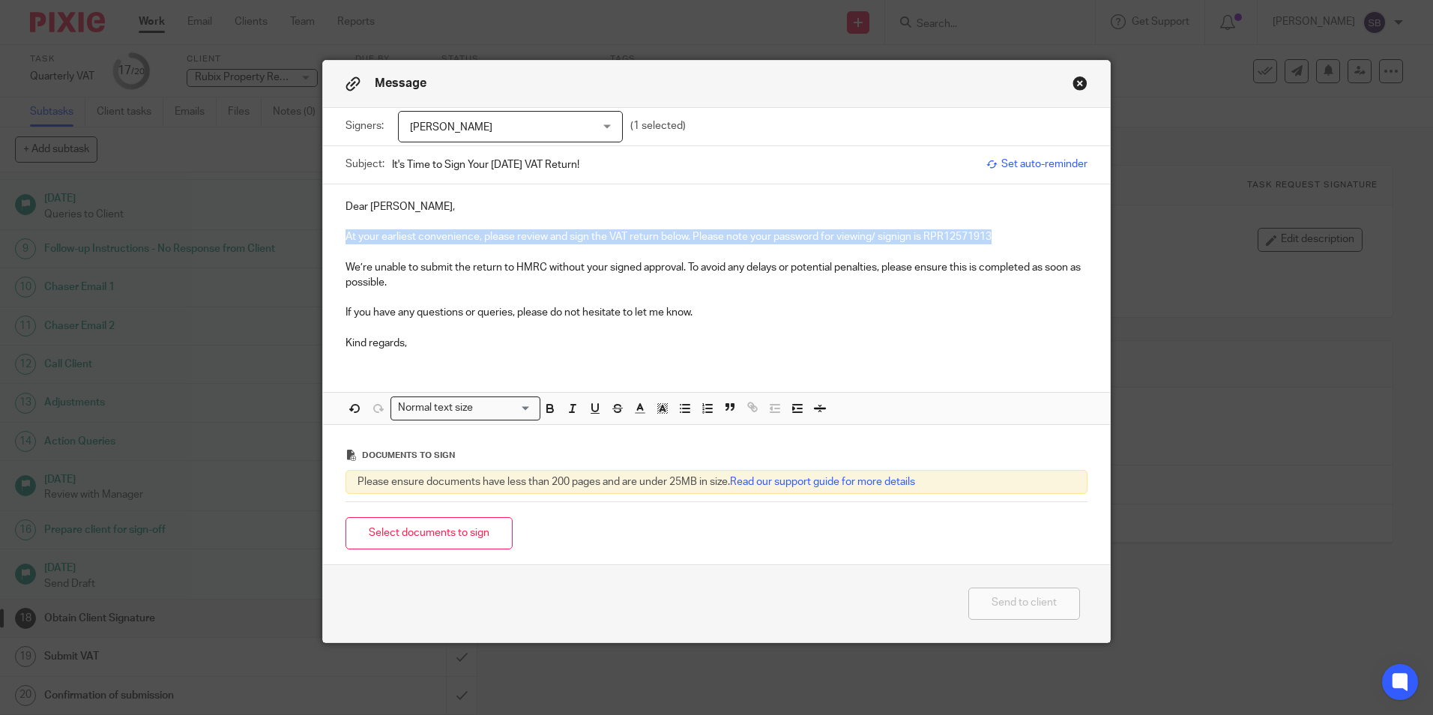
click at [927, 235] on p "At your earliest convenience, please review and sign the VAT return below. Plea…" at bounding box center [716, 236] width 742 height 15
click at [946, 236] on p "At your earliest convenience, please review and sign the VAT return below. Plea…" at bounding box center [716, 236] width 742 height 15
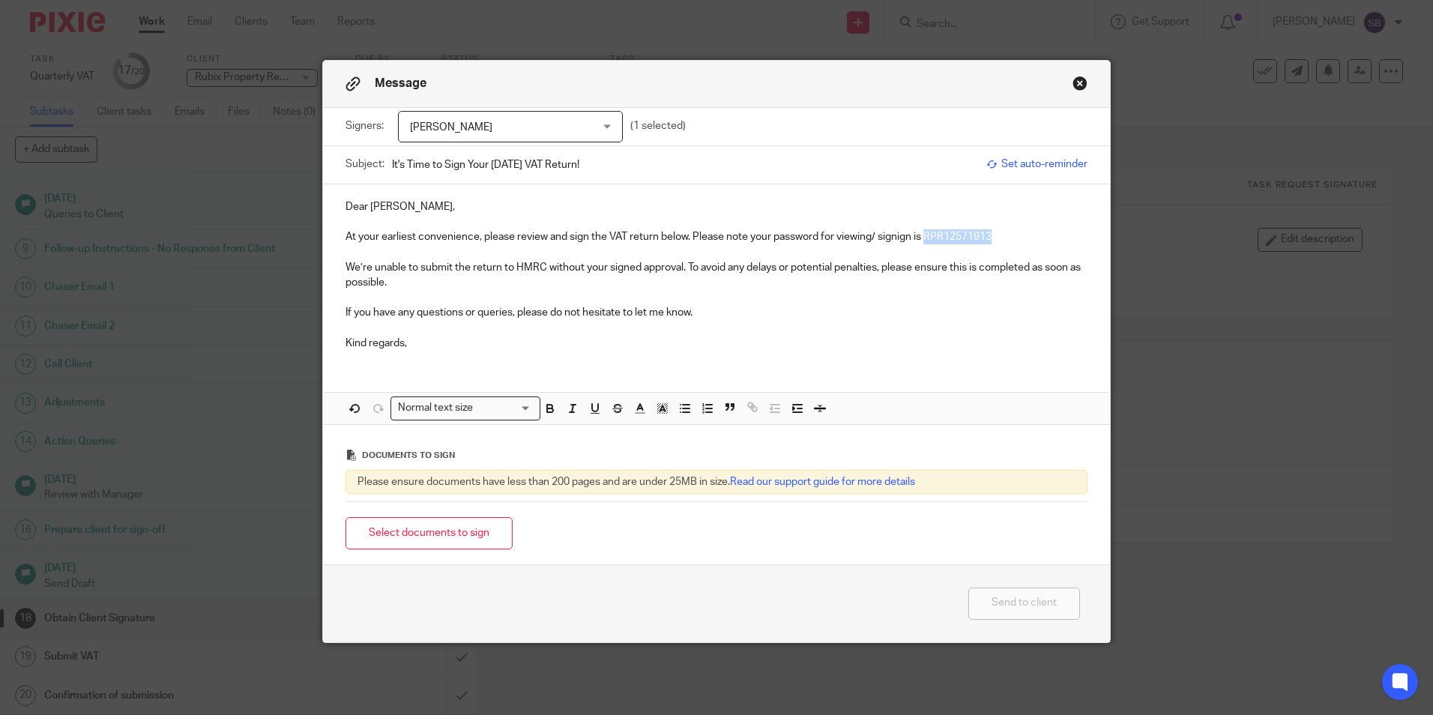
click at [946, 236] on p "At your earliest convenience, please review and sign the VAT return below. Plea…" at bounding box center [716, 236] width 742 height 15
click at [875, 248] on p at bounding box center [716, 251] width 742 height 15
click at [891, 233] on p "At your earliest convenience, please review and sign the VAT return below. Plea…" at bounding box center [716, 236] width 742 height 15
click at [887, 249] on p at bounding box center [716, 251] width 742 height 15
click at [534, 243] on p "At your earliest convenience, please review and sign the VAT return below. Plea…" at bounding box center [716, 236] width 742 height 15
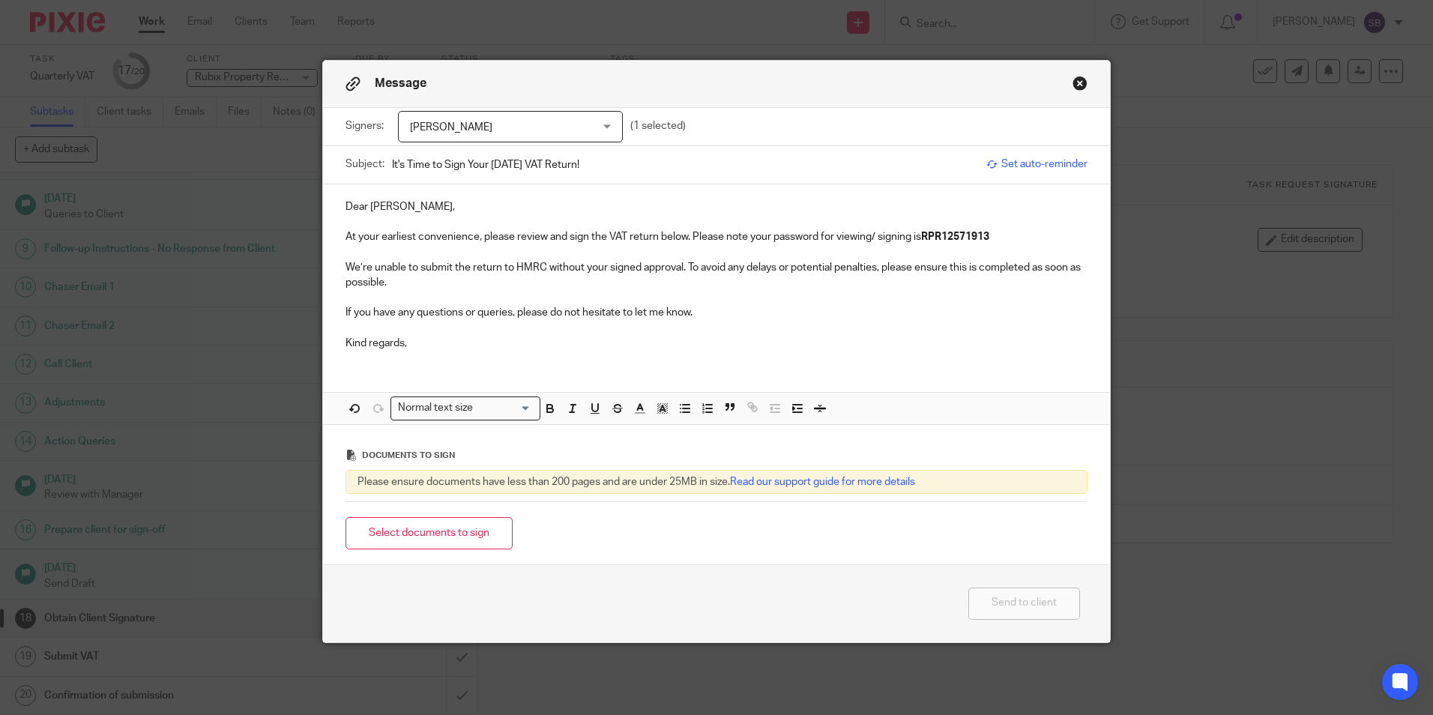
click at [999, 236] on p "At your earliest convenience, please review and sign the VAT return below. Plea…" at bounding box center [716, 236] width 742 height 15
click at [448, 269] on p "We’re unable to submit the return to HMRC without your signed approval. To avoi…" at bounding box center [716, 275] width 742 height 31
click at [399, 345] on p "Kind regards," at bounding box center [716, 343] width 742 height 15
drag, startPoint x: 450, startPoint y: 534, endPoint x: 425, endPoint y: 536, distance: 24.8
click at [450, 534] on button "Select documents to sign" at bounding box center [428, 533] width 167 height 32
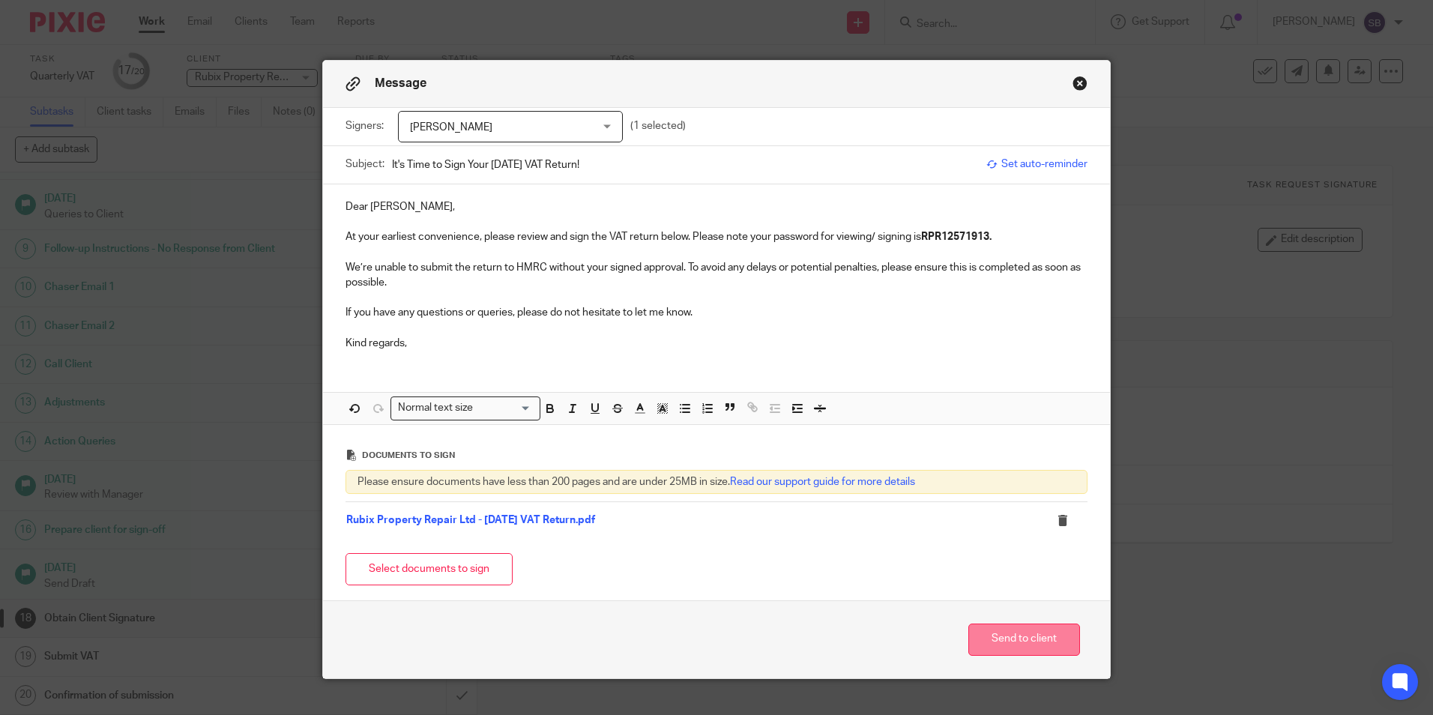
click at [1031, 630] on button "Send to client" at bounding box center [1024, 640] width 112 height 32
click at [537, 522] on link "Rubix Property Repair Ltd - July25 VAT Return.pdf" at bounding box center [470, 520] width 249 height 10
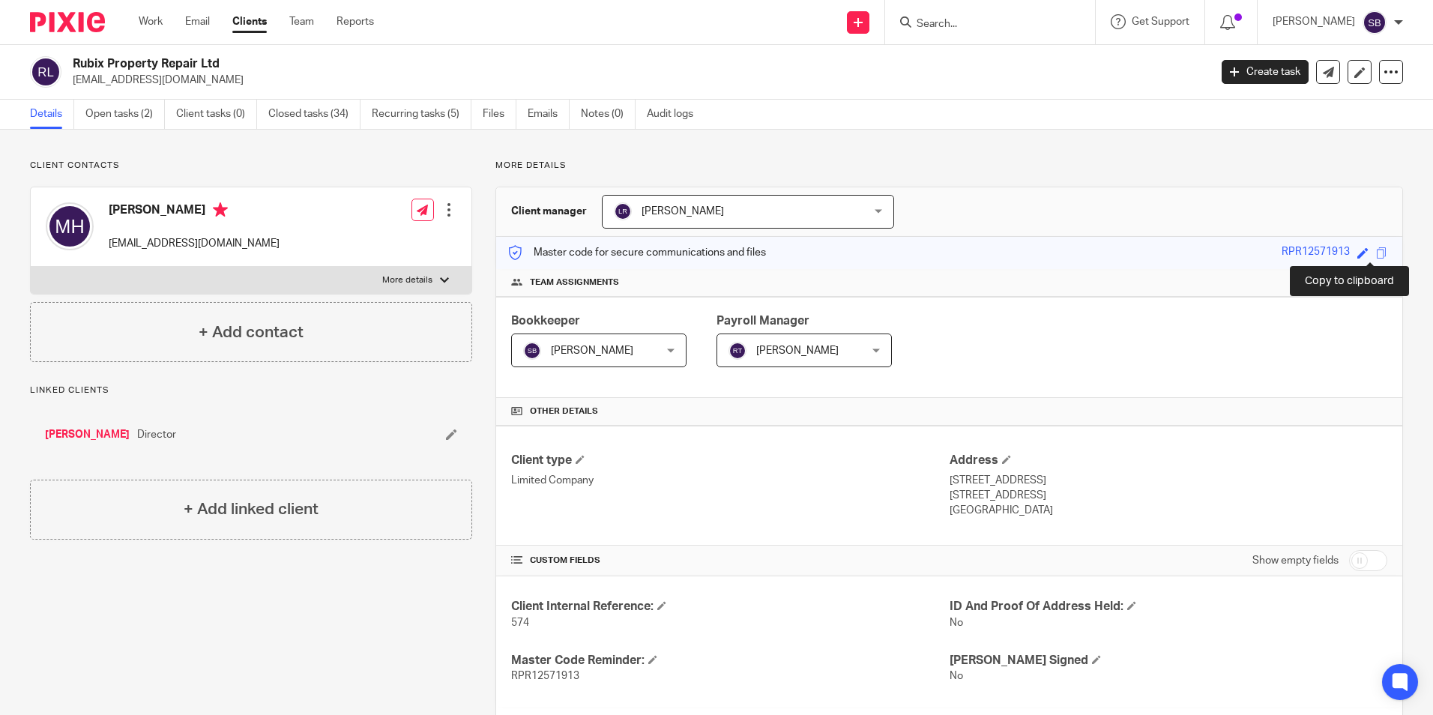
click at [1376, 253] on span at bounding box center [1381, 252] width 11 height 11
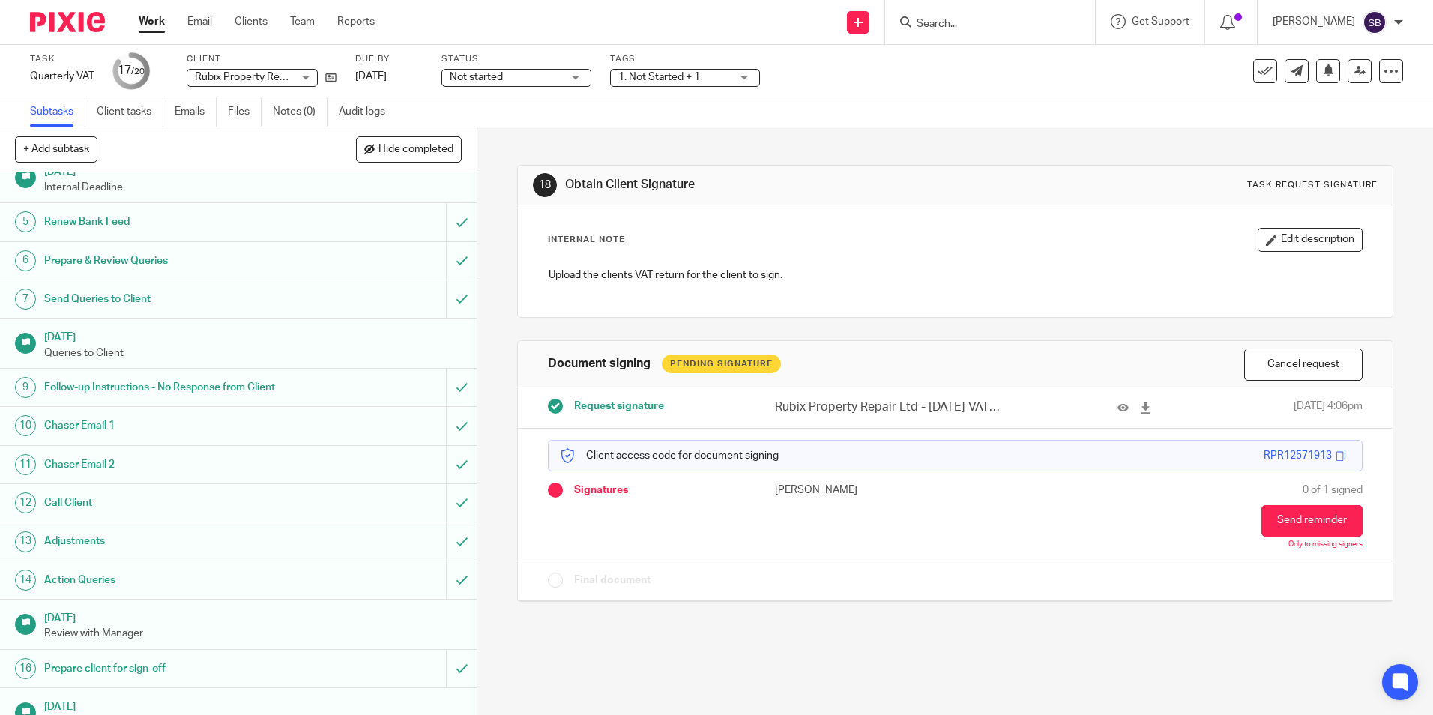
scroll to position [285, 0]
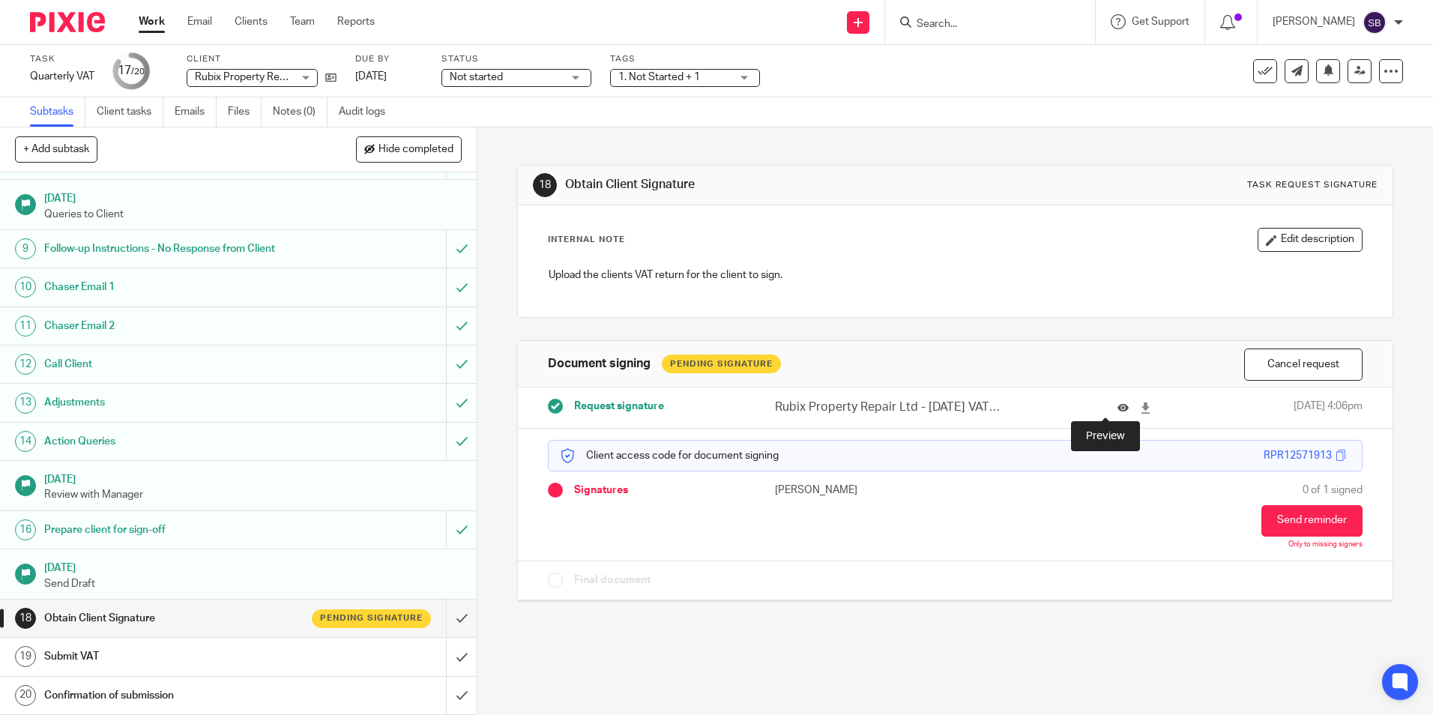
click at [1117, 406] on icon at bounding box center [1122, 407] width 11 height 11
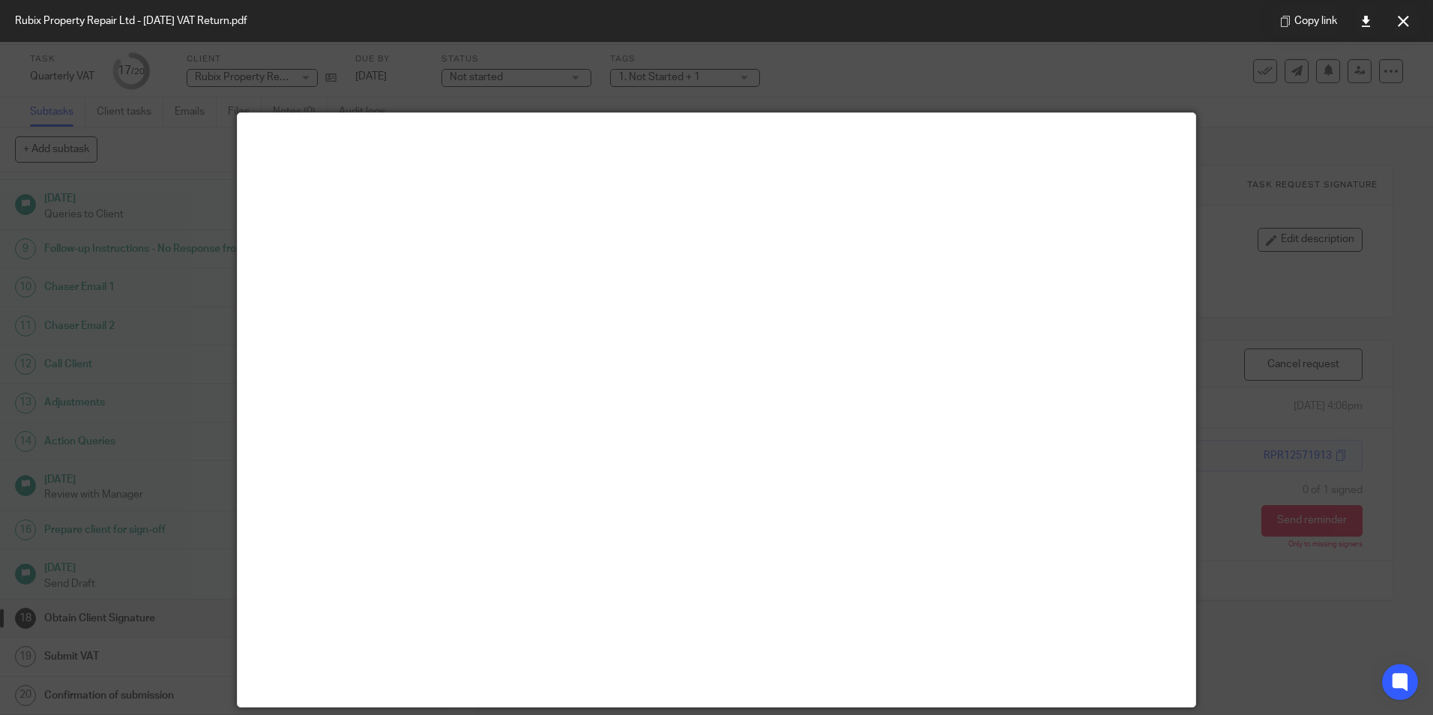
click at [1294, 320] on div at bounding box center [716, 357] width 1433 height 715
click at [1401, 28] on button at bounding box center [1403, 21] width 30 height 30
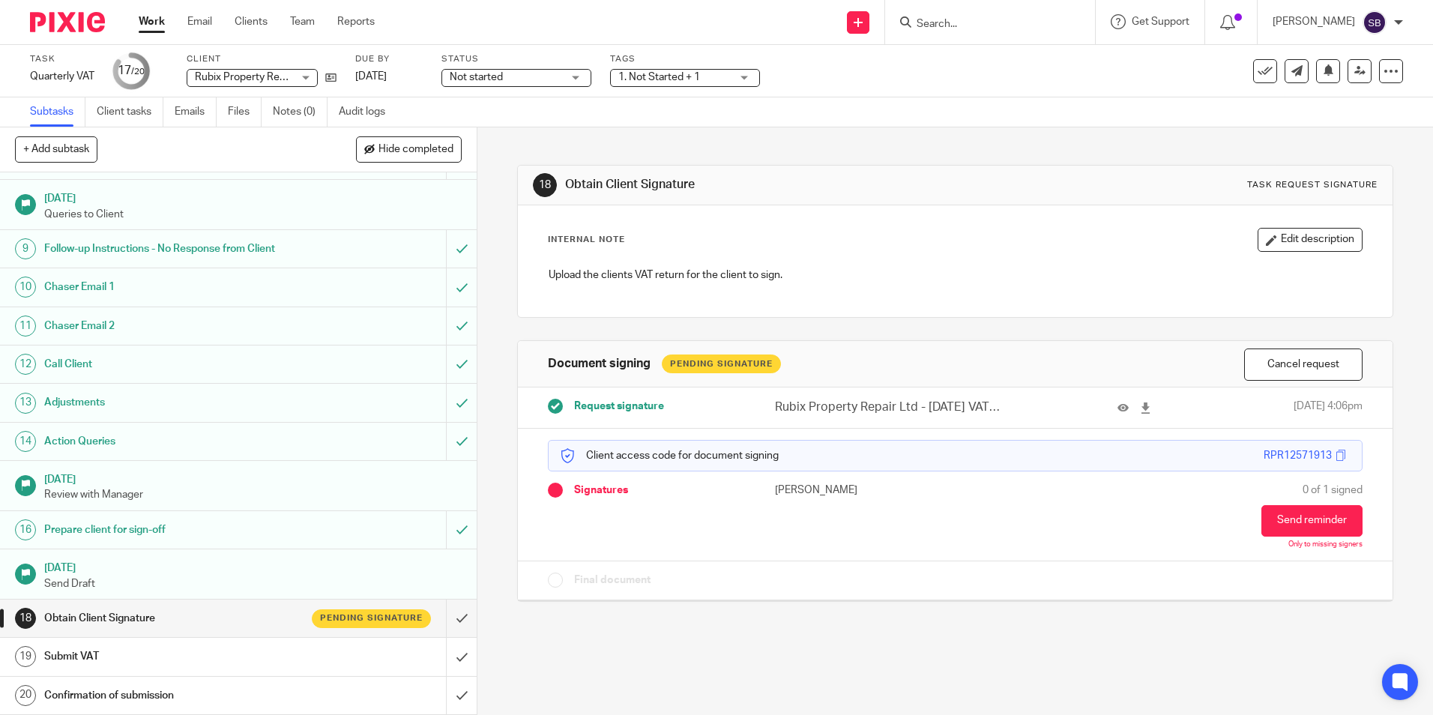
drag, startPoint x: 159, startPoint y: 24, endPoint x: 166, endPoint y: 9, distance: 16.8
click at [159, 24] on link "Work" at bounding box center [152, 21] width 26 height 15
